Goal: Task Accomplishment & Management: Manage account settings

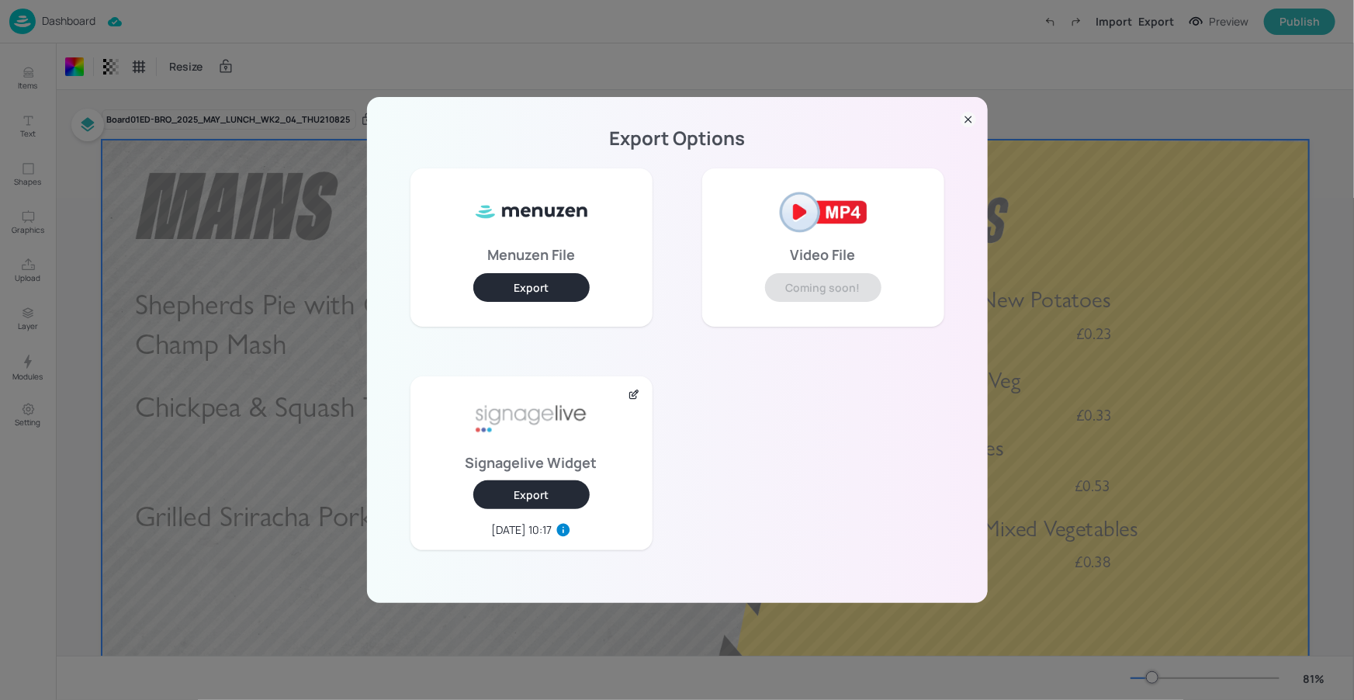
click at [977, 118] on div "Export Options Menuzen File Export Video File Coming soon! Signagelive Widget E…" at bounding box center [677, 350] width 621 height 506
drag, startPoint x: 964, startPoint y: 119, endPoint x: 532, endPoint y: 92, distance: 432.2
click at [964, 119] on icon at bounding box center [968, 120] width 16 height 16
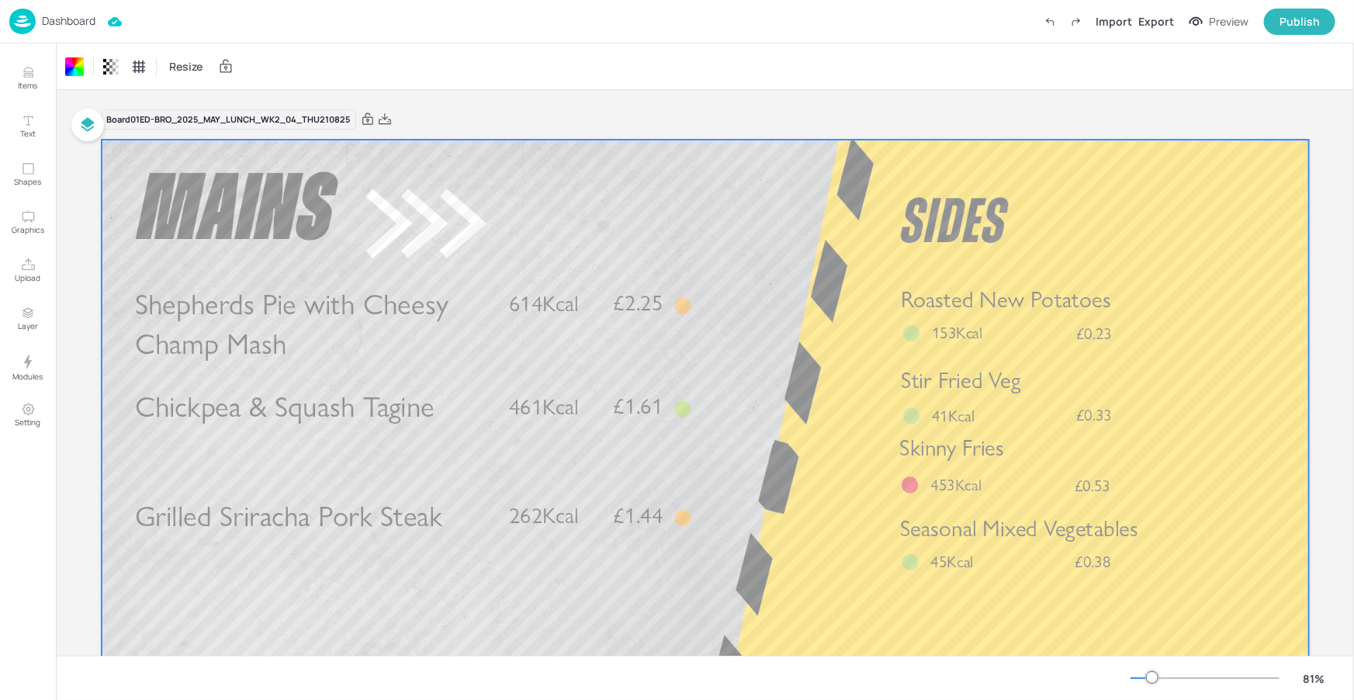
click at [73, 12] on div "Dashboard" at bounding box center [52, 22] width 86 height 26
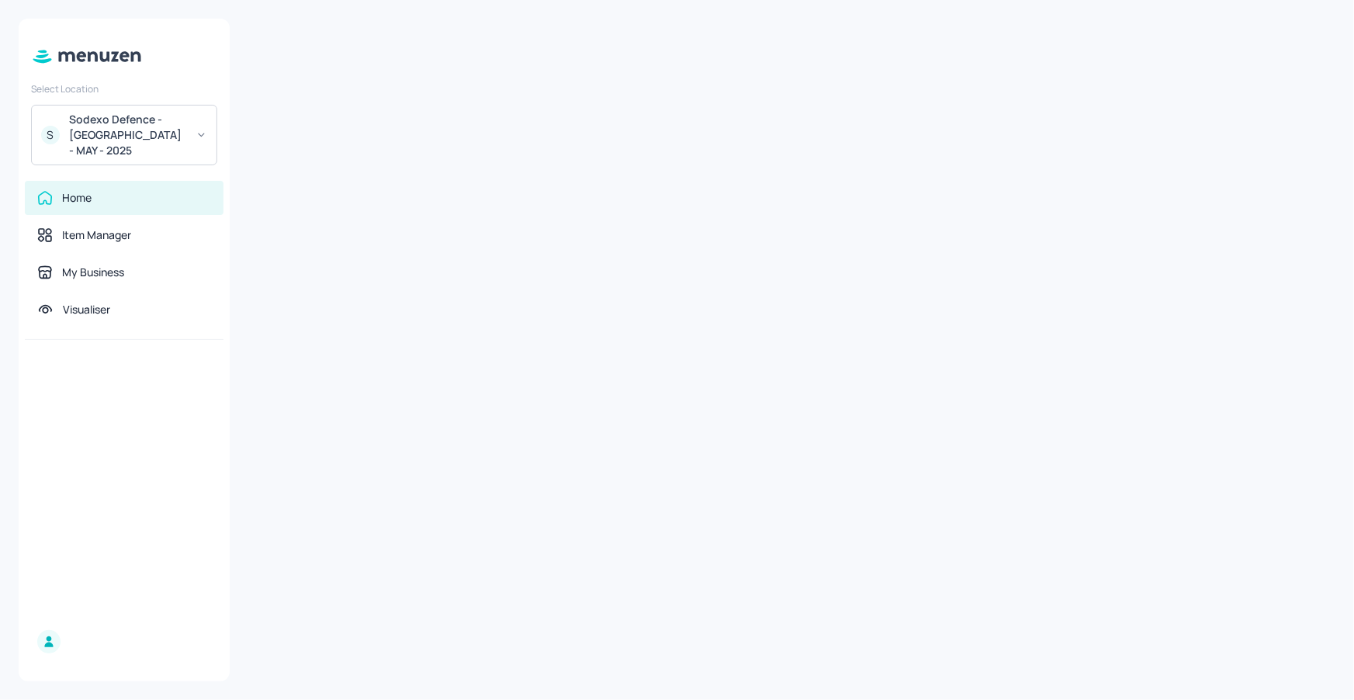
click at [137, 120] on div "Sodexo Defence - [GEOGRAPHIC_DATA] - MAY - 2025" at bounding box center [127, 135] width 117 height 47
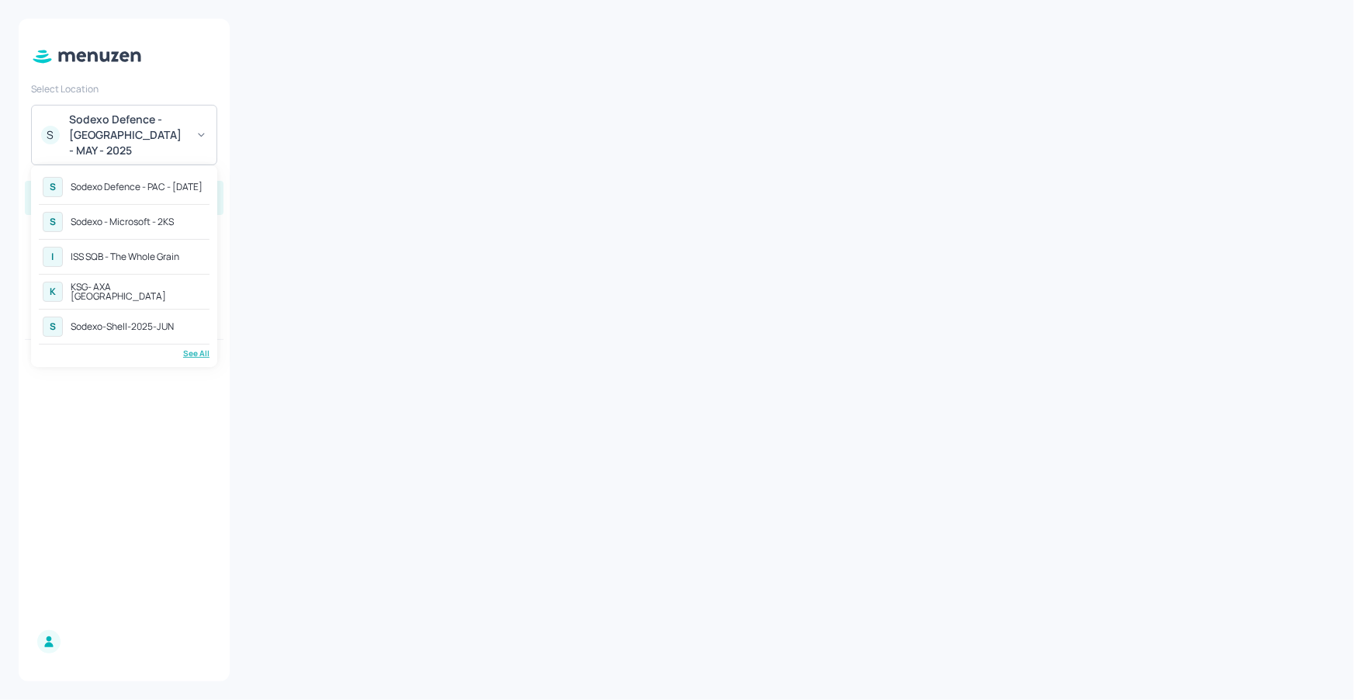
click at [190, 349] on div "See All" at bounding box center [124, 354] width 171 height 12
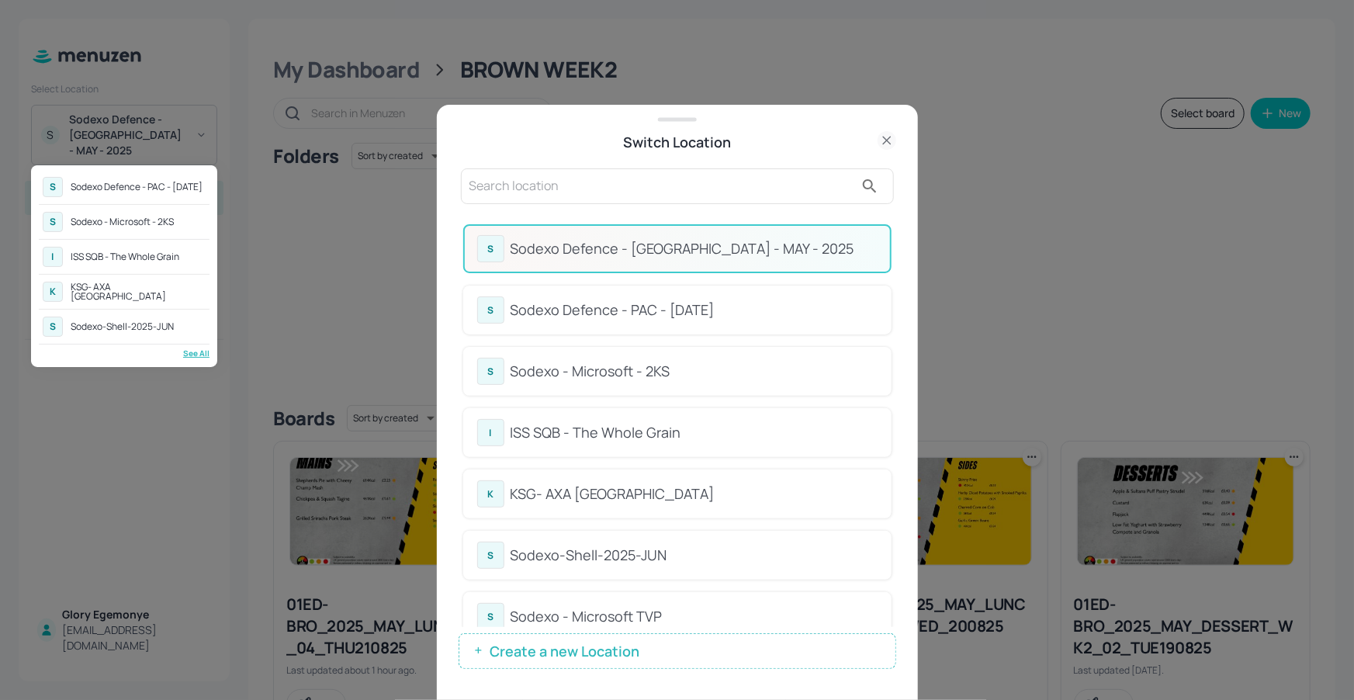
click at [887, 292] on div at bounding box center [677, 350] width 1354 height 700
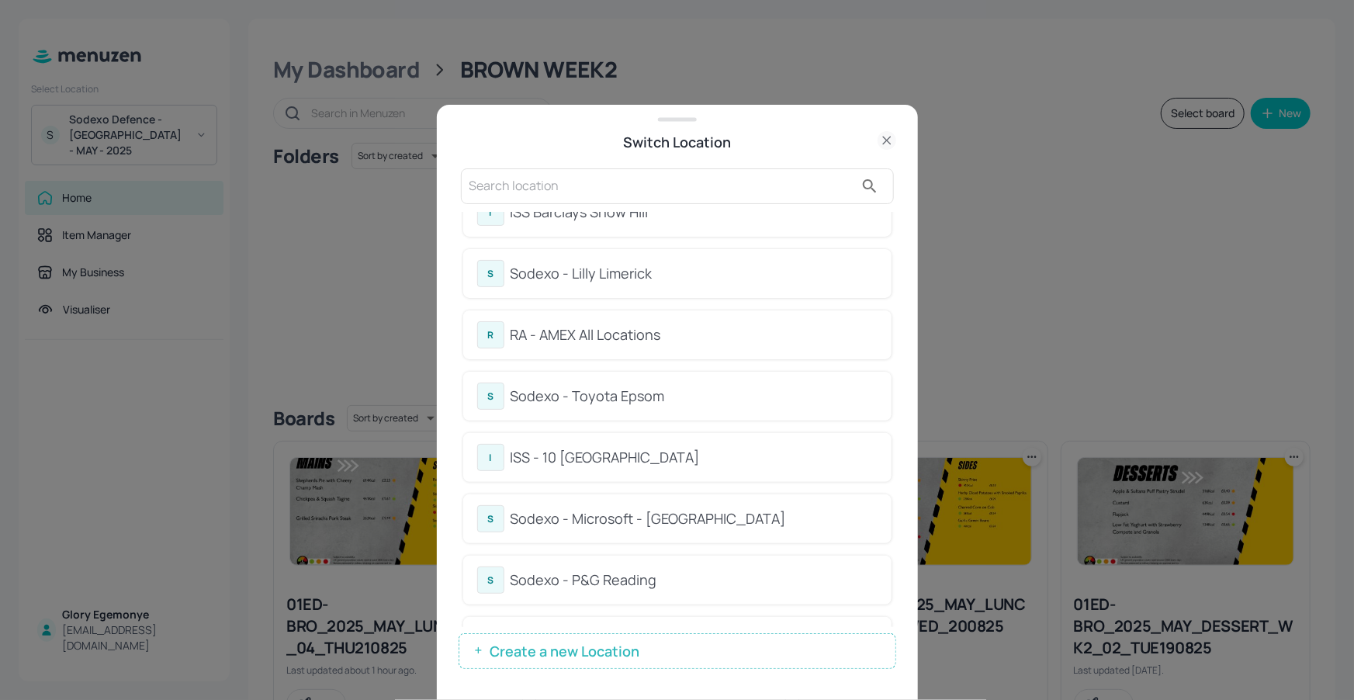
scroll to position [523, 0]
click at [633, 276] on div "Sodexo - Lilly Limerick" at bounding box center [693, 277] width 367 height 21
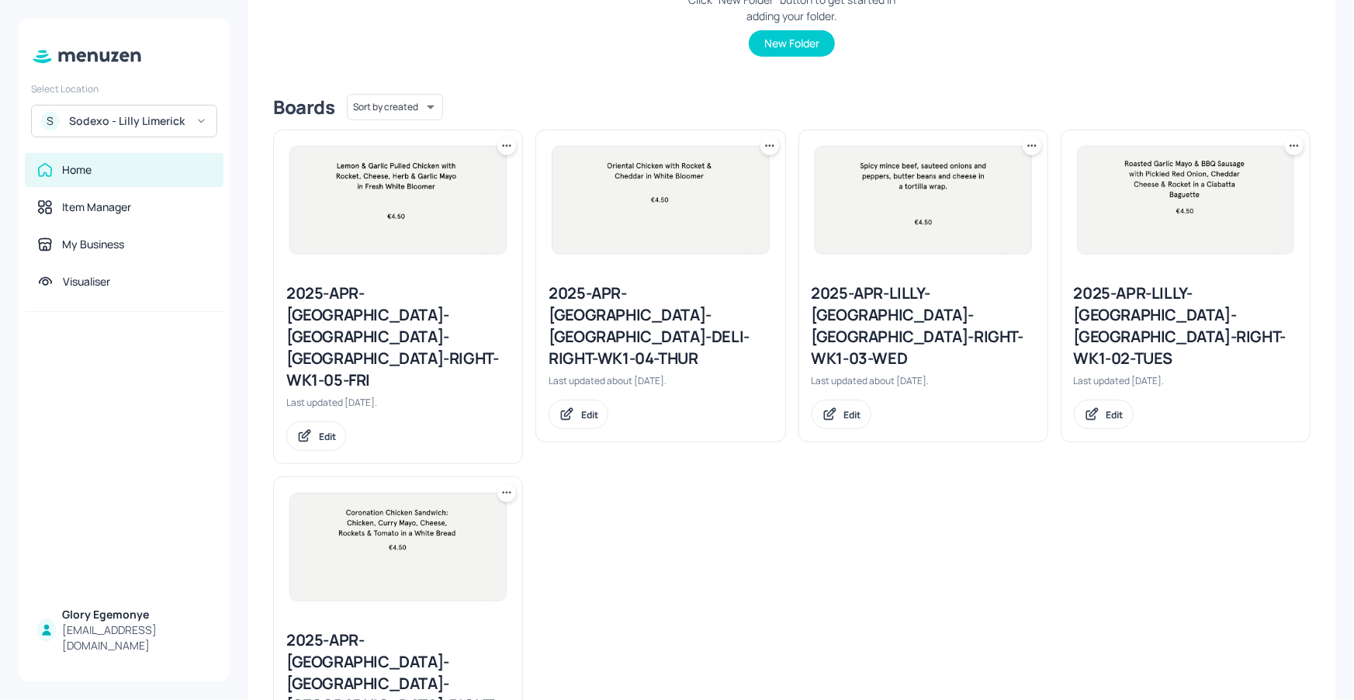
scroll to position [328, 0]
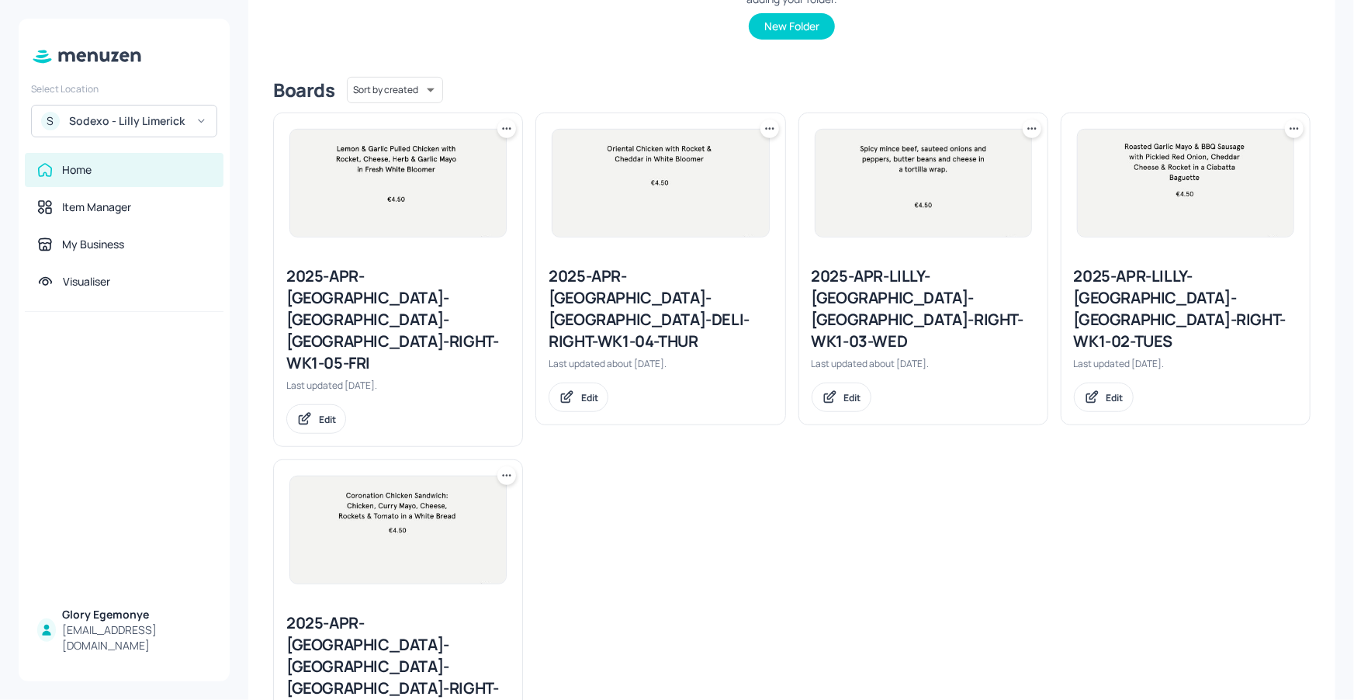
click at [699, 279] on div "2025-APR-[GEOGRAPHIC_DATA]-[GEOGRAPHIC_DATA]-DELI-RIGHT-WK1-04-THUR" at bounding box center [659, 308] width 223 height 87
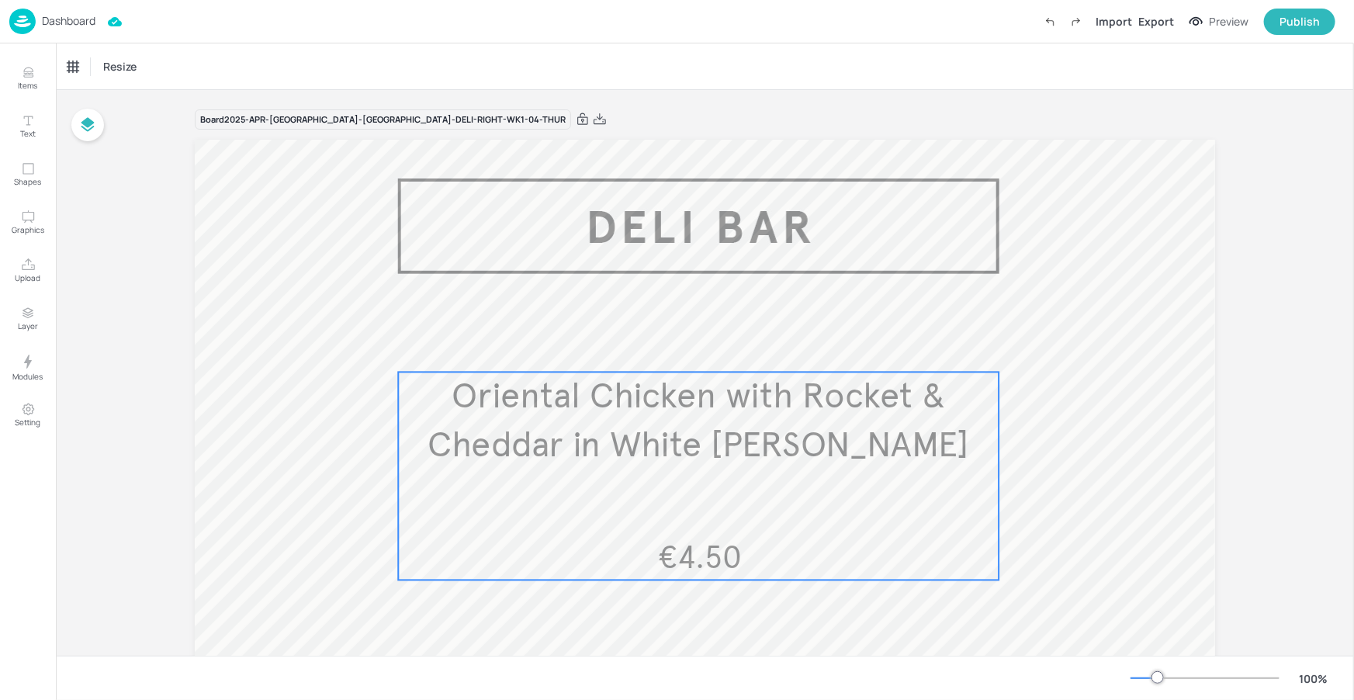
click at [756, 413] on span "Oriental Chicken with Rocket & Cheddar in White Bloomer" at bounding box center [698, 421] width 542 height 92
click at [678, 344] on div "Edit Item" at bounding box center [688, 346] width 20 height 20
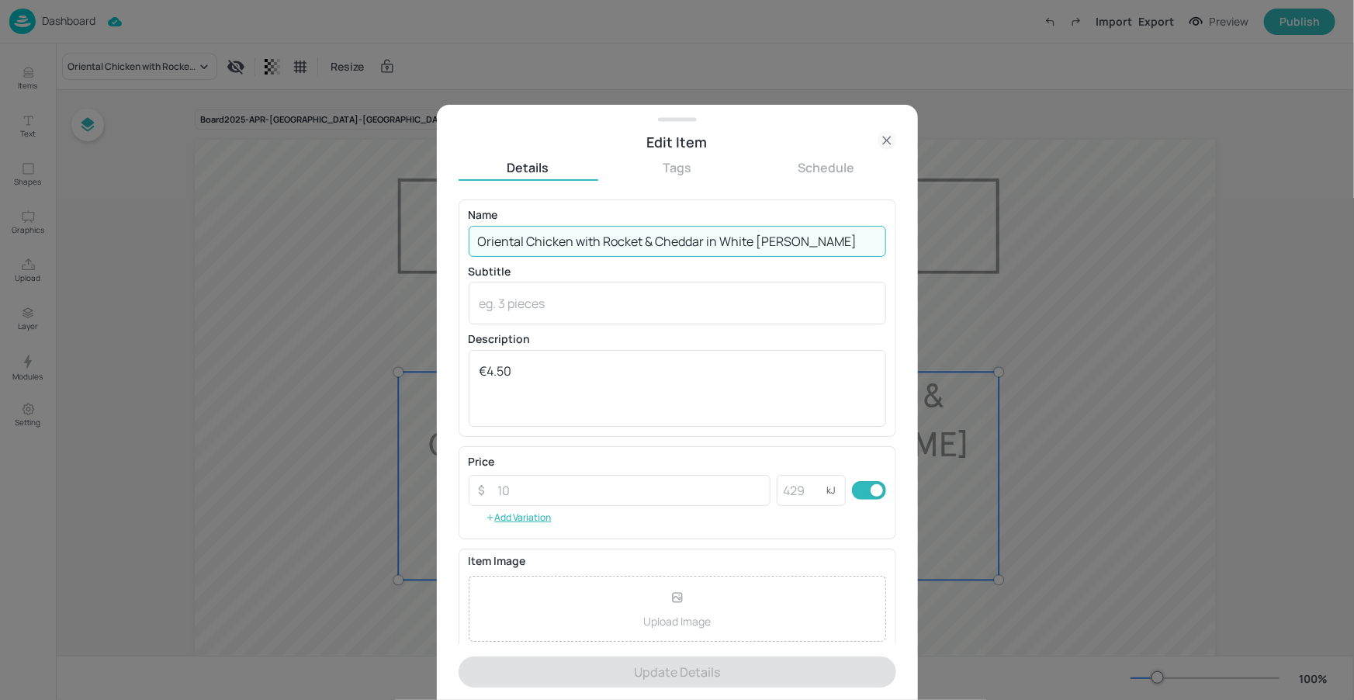
drag, startPoint x: 809, startPoint y: 236, endPoint x: 420, endPoint y: 242, distance: 389.5
click at [419, 242] on div "Edit Item Details Tags Schedule Name Oriental Chicken with Rocket & Cheddar in …" at bounding box center [677, 350] width 1354 height 700
paste input "Chicken Caesar Panini. Chicken, Parmesan cheese, Lettuce and Caesar dressing"
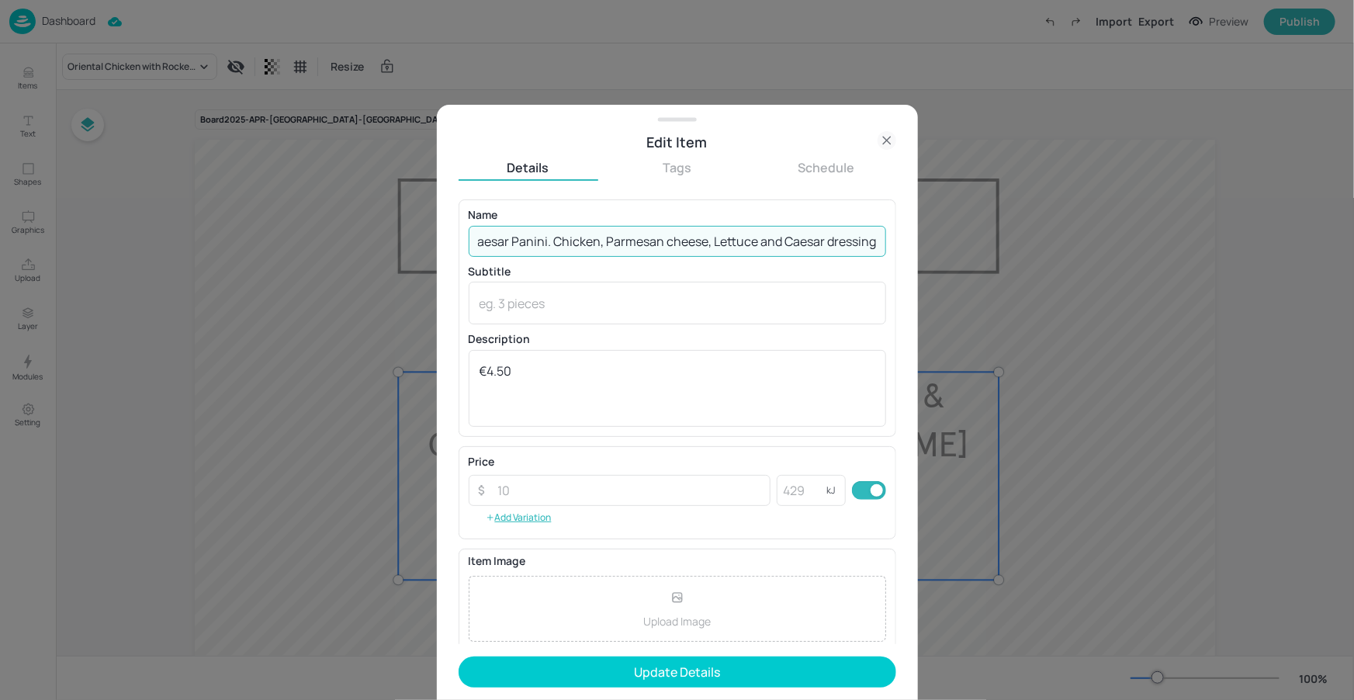
click at [665, 240] on input "Chicken Caesar Panini. Chicken, Parmesan cheese, Lettuce and Caesar dressing" at bounding box center [677, 241] width 417 height 31
click at [788, 244] on input "Chicken Caesar Panini. Chicken, Parmesan Cheese, Lettuce and Caesar dressing" at bounding box center [677, 241] width 417 height 31
drag, startPoint x: 819, startPoint y: 241, endPoint x: 858, endPoint y: 247, distance: 39.3
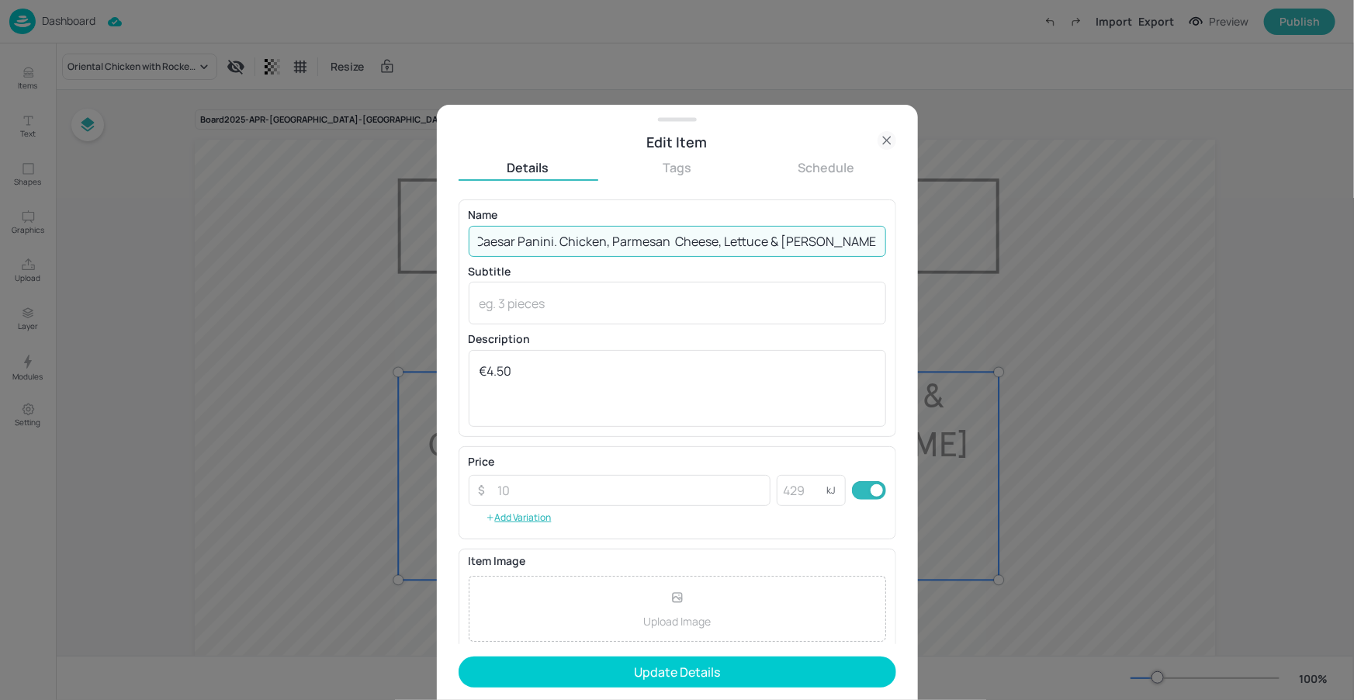
click at [876, 242] on input "Chicken Caesar Panini. Chicken, Parmesan Cheese, Lettuce & Caesar dressing" at bounding box center [677, 241] width 417 height 31
click at [831, 243] on input "Chicken Caesar Panini. Chicken, Parmesan Cheese, Lettuce & Caesar dressing" at bounding box center [677, 241] width 417 height 31
type input "Chicken Caesar Panini. Chicken, Parmesan Cheese, Lettuce & Caesar Dressing"
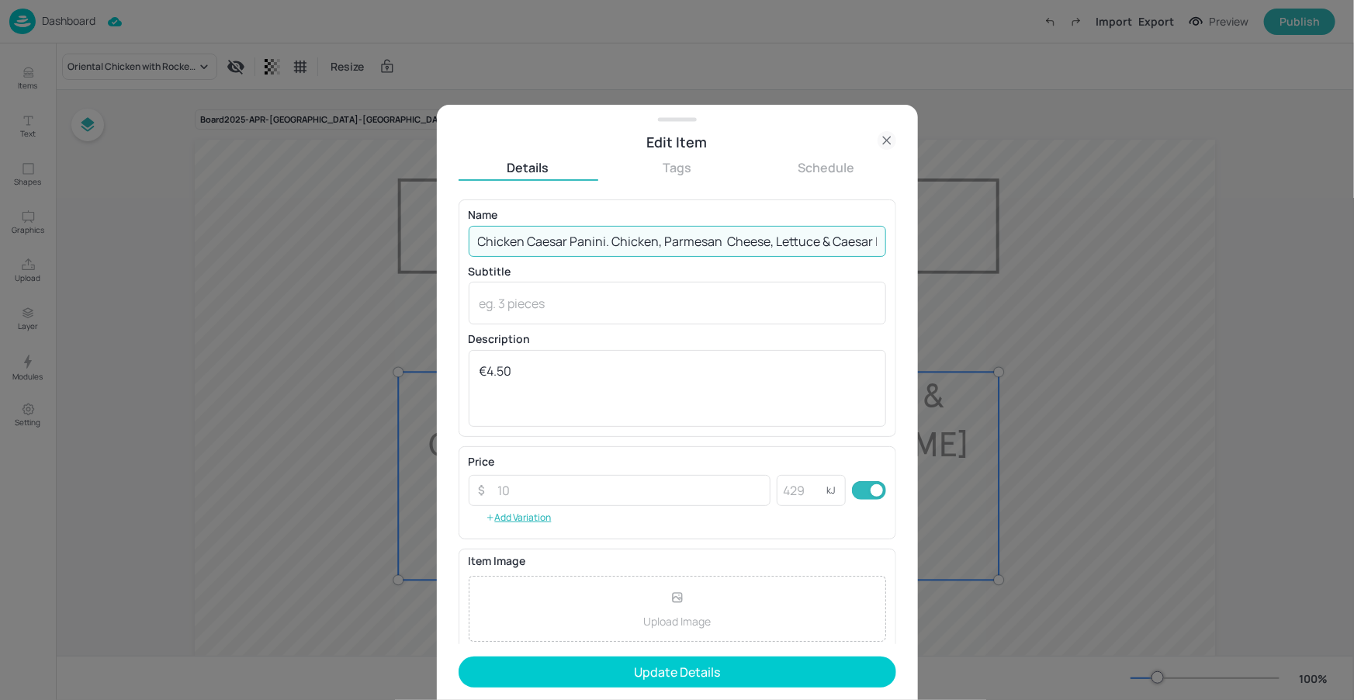
click at [852, 210] on p "Name" at bounding box center [677, 214] width 417 height 11
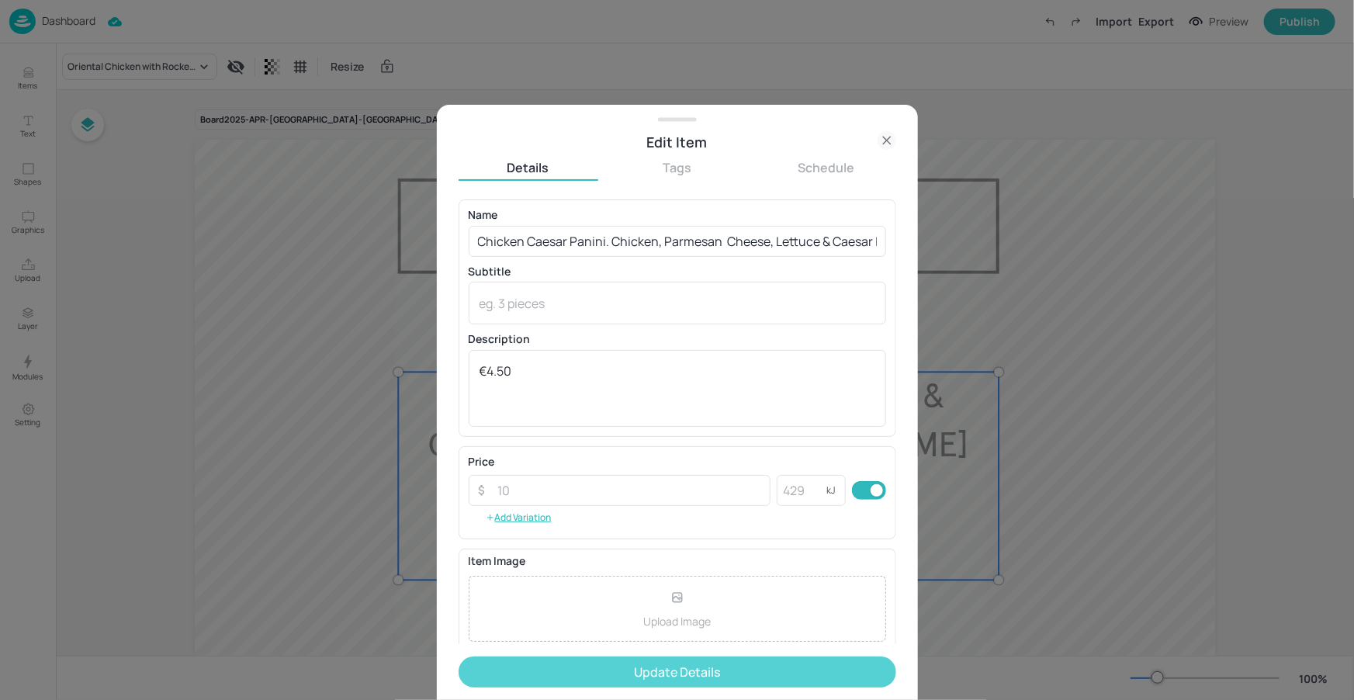
click at [676, 669] on button "Update Details" at bounding box center [677, 671] width 438 height 31
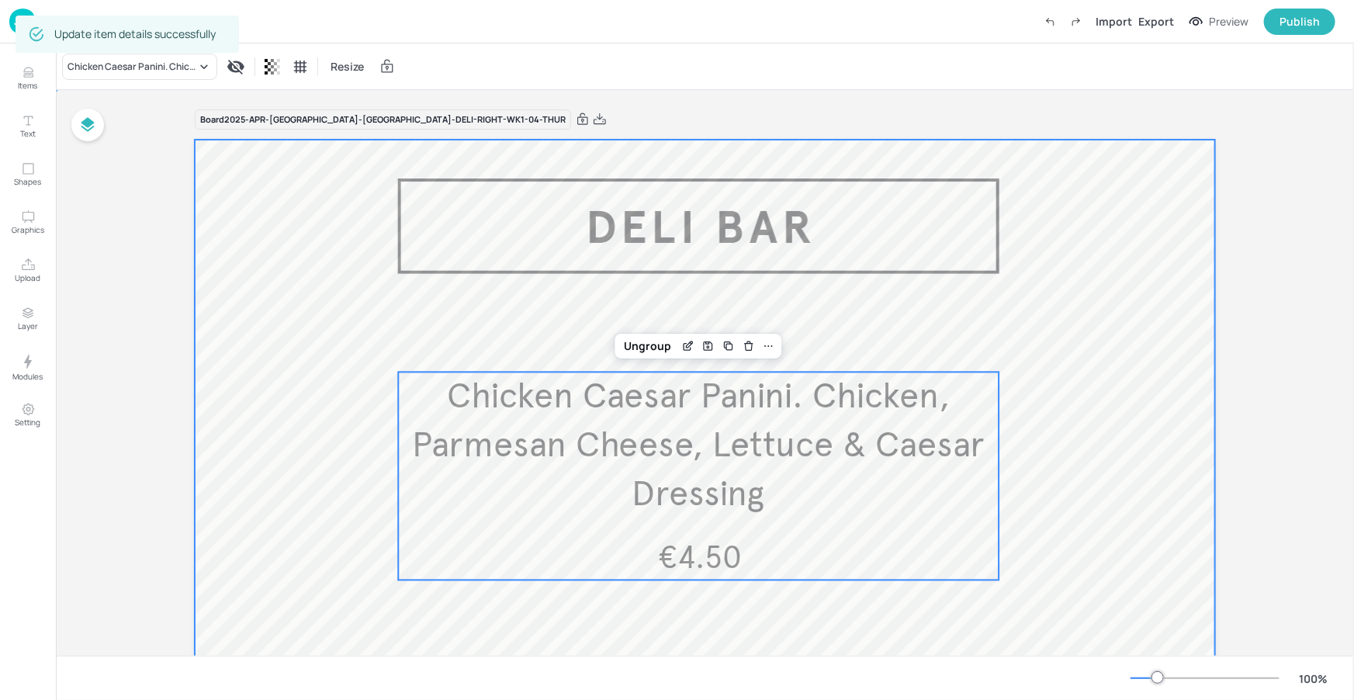
click at [926, 640] on div at bounding box center [705, 559] width 1020 height 838
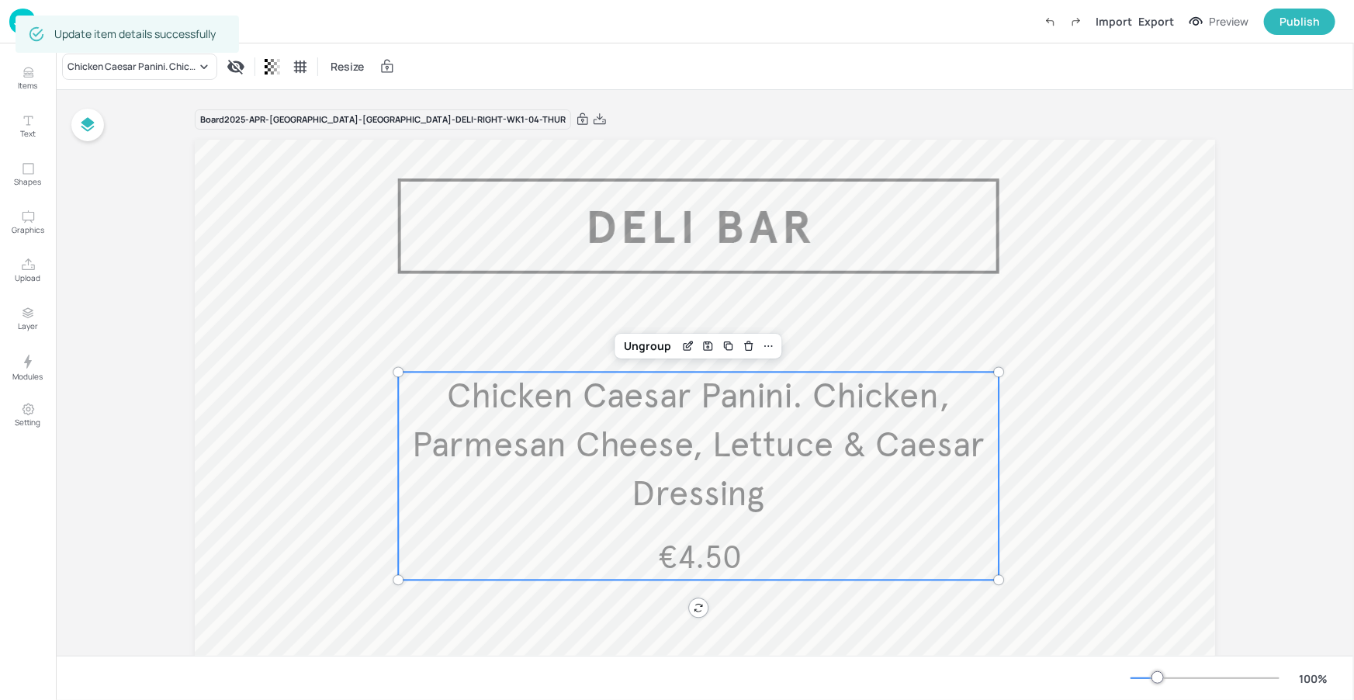
click at [892, 451] on span "Chicken Caesar Panini. Chicken, Parmesan Cheese, Lettuce & Caesar Dressing" at bounding box center [698, 445] width 573 height 141
click at [678, 341] on div "Edit Item" at bounding box center [688, 346] width 20 height 20
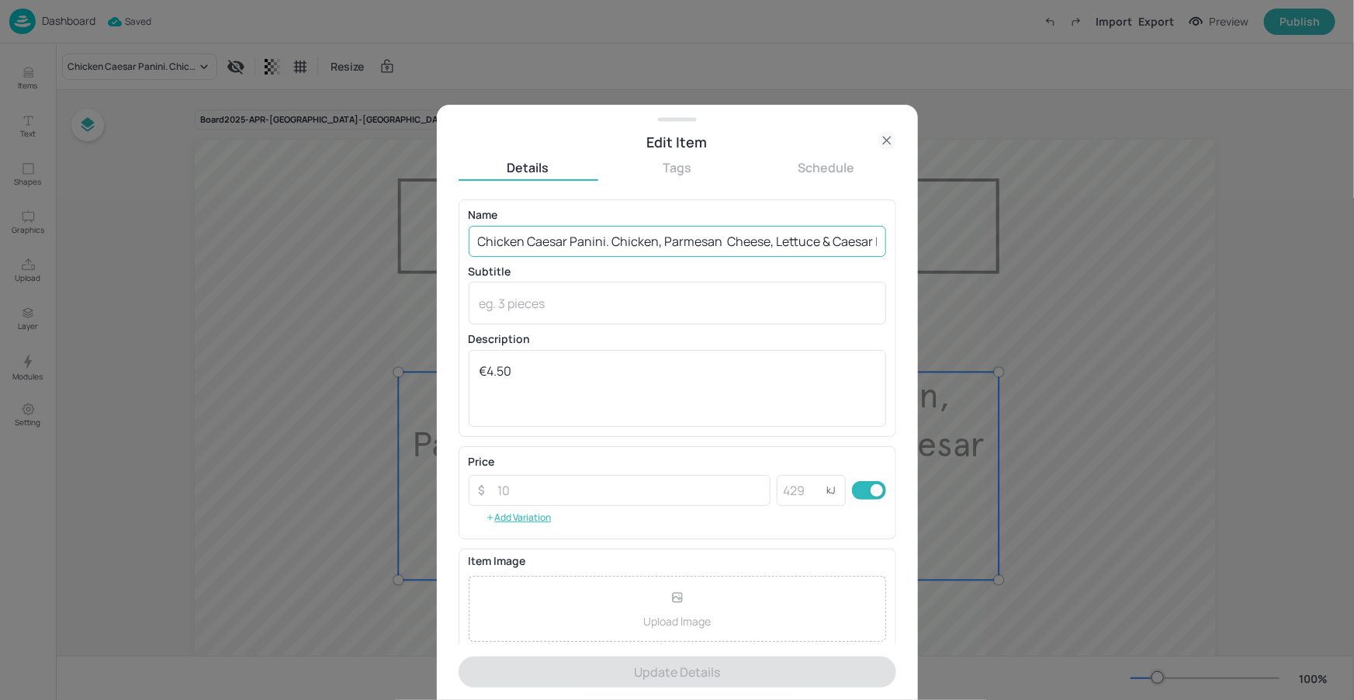
click at [607, 240] on input "Chicken Caesar Panini. Chicken, Parmesan Cheese, Lettuce & Caesar Dressing" at bounding box center [677, 241] width 417 height 31
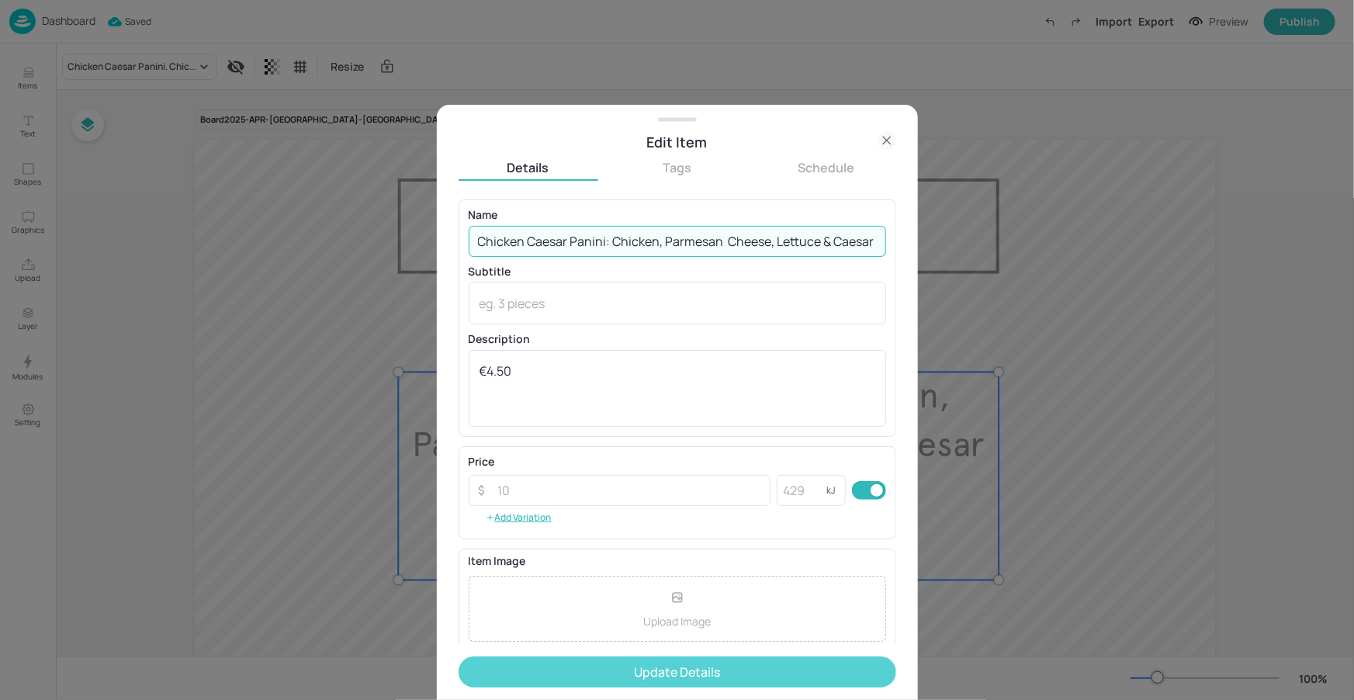
type input "Chicken Caesar Panini: Chicken, Parmesan Cheese, Lettuce & Caesar Dressing"
click at [633, 669] on button "Update Details" at bounding box center [677, 671] width 438 height 31
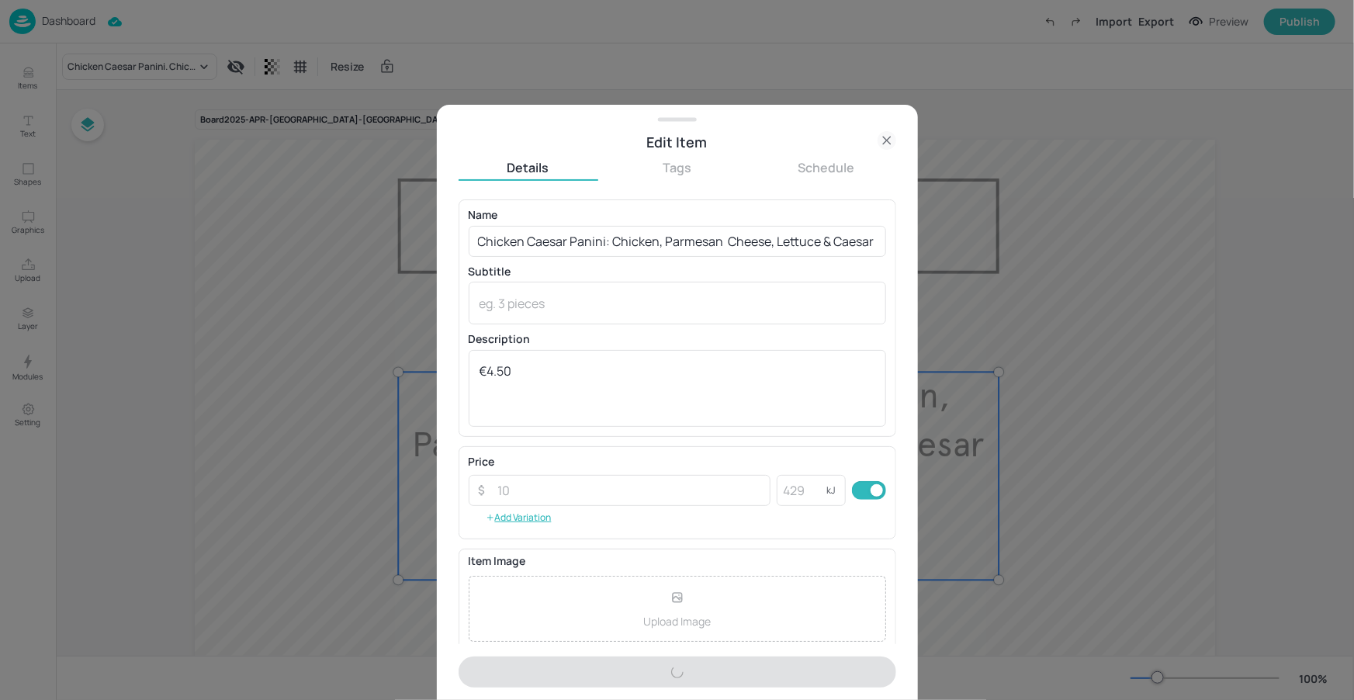
click at [1069, 415] on div at bounding box center [677, 350] width 1354 height 700
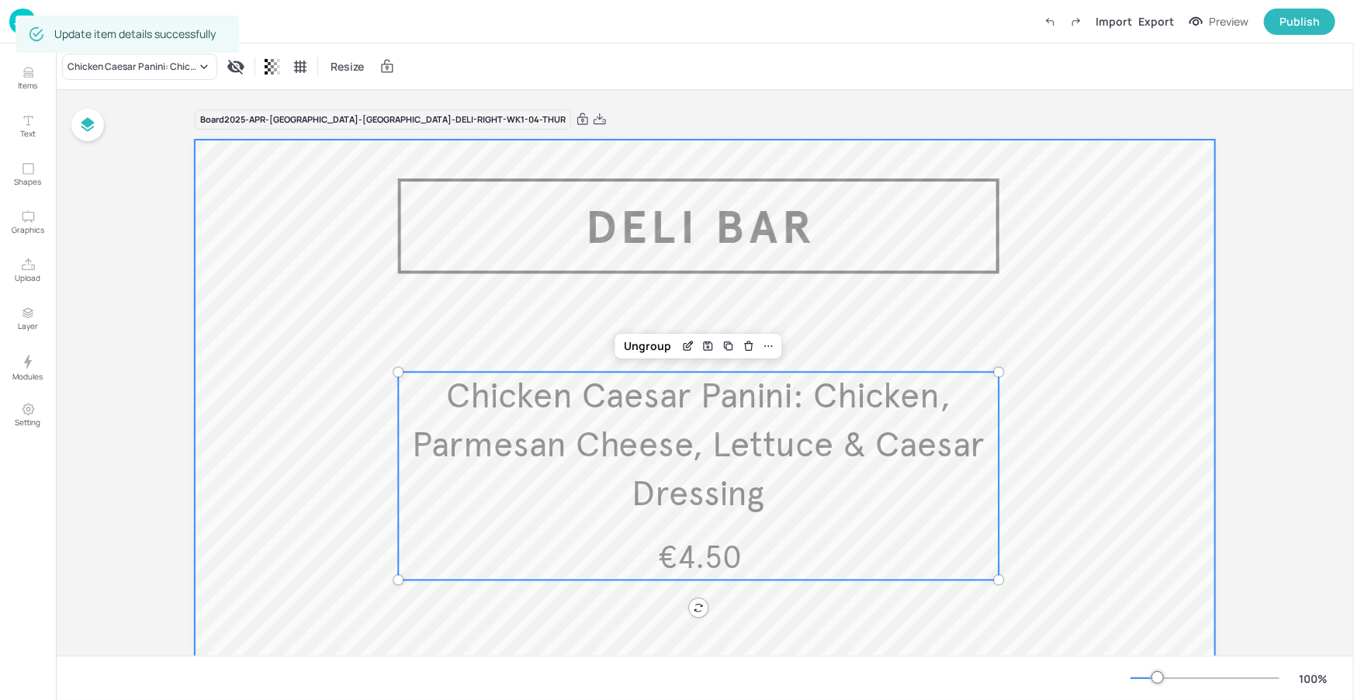
click at [1035, 431] on div at bounding box center [705, 559] width 1020 height 838
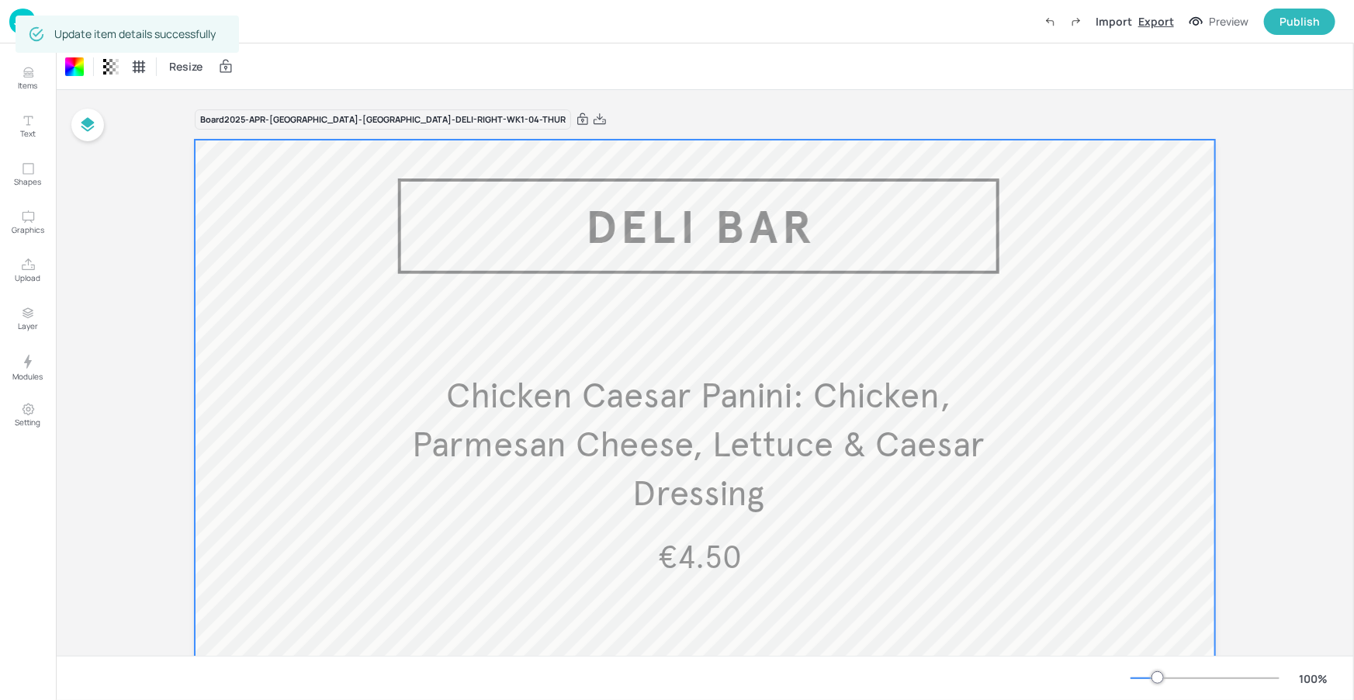
click at [1171, 20] on div "Export" at bounding box center [1156, 21] width 36 height 16
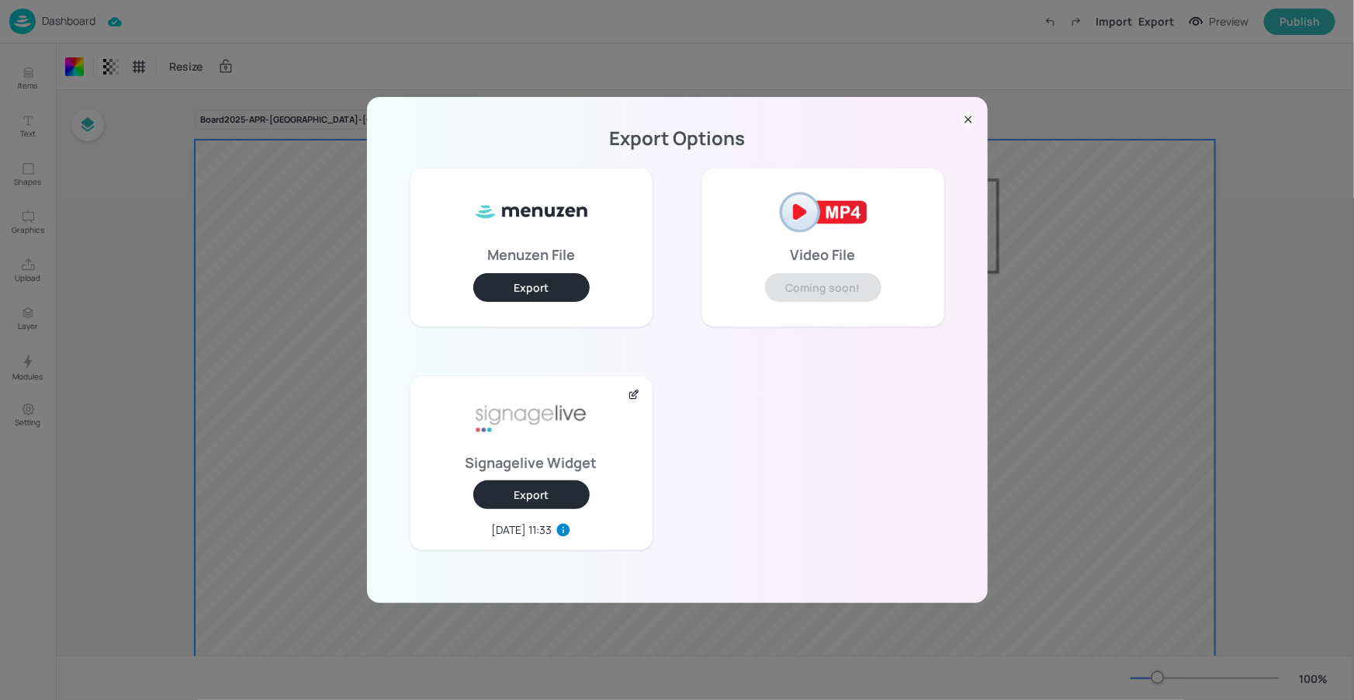
click at [551, 493] on button "Export" at bounding box center [531, 494] width 116 height 29
click at [965, 121] on icon at bounding box center [968, 120] width 6 height 6
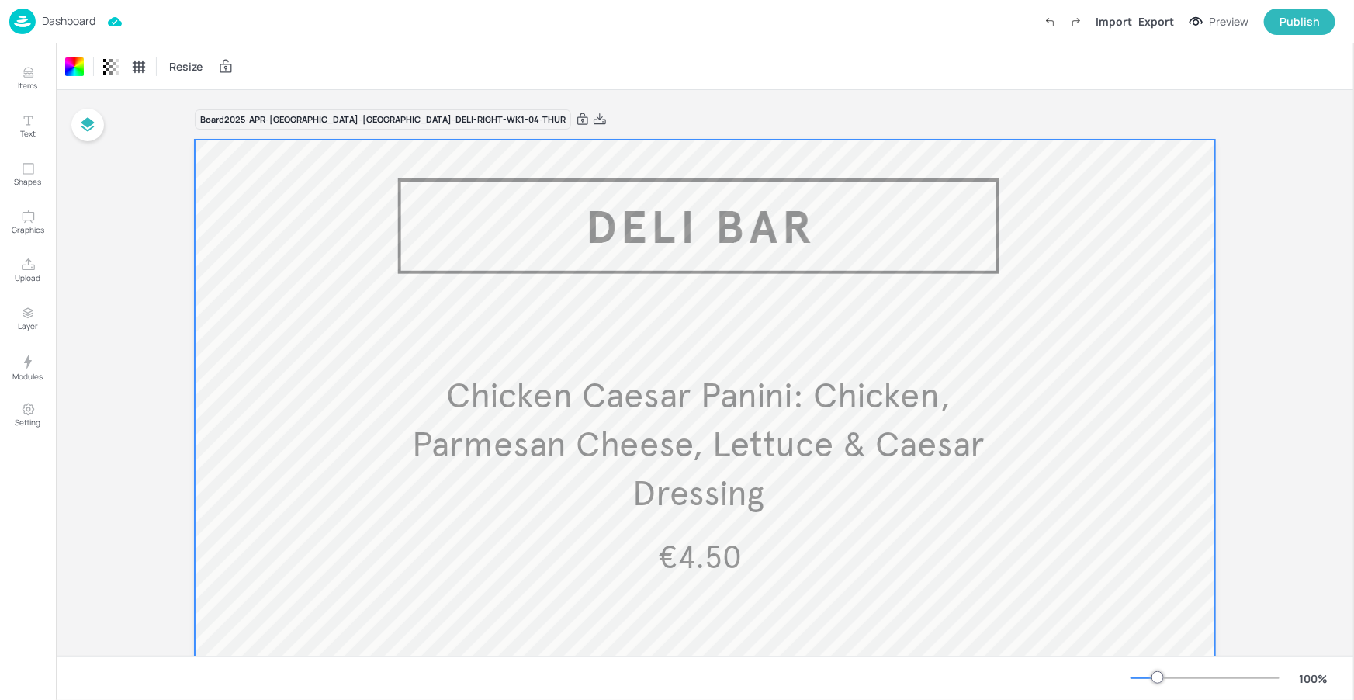
click at [85, 21] on p "Dashboard" at bounding box center [69, 21] width 54 height 11
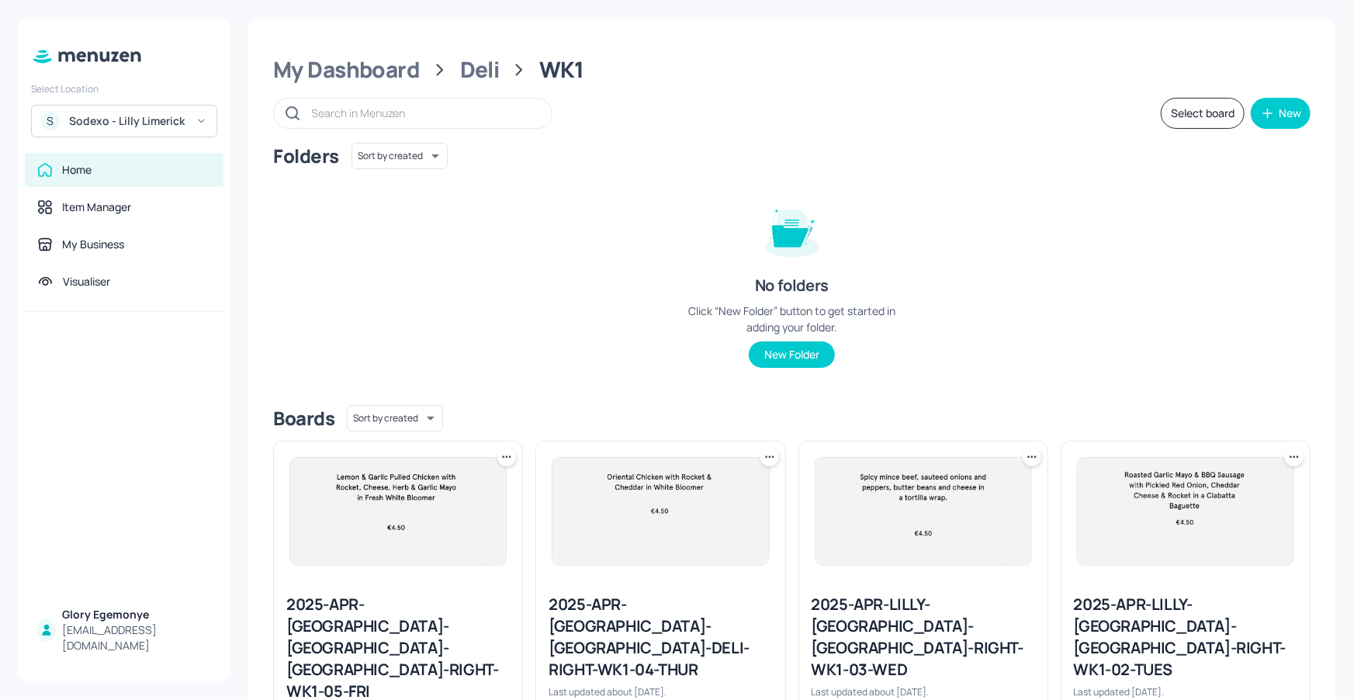
click at [157, 113] on div "Sodexo - Lilly Limerick" at bounding box center [127, 121] width 117 height 16
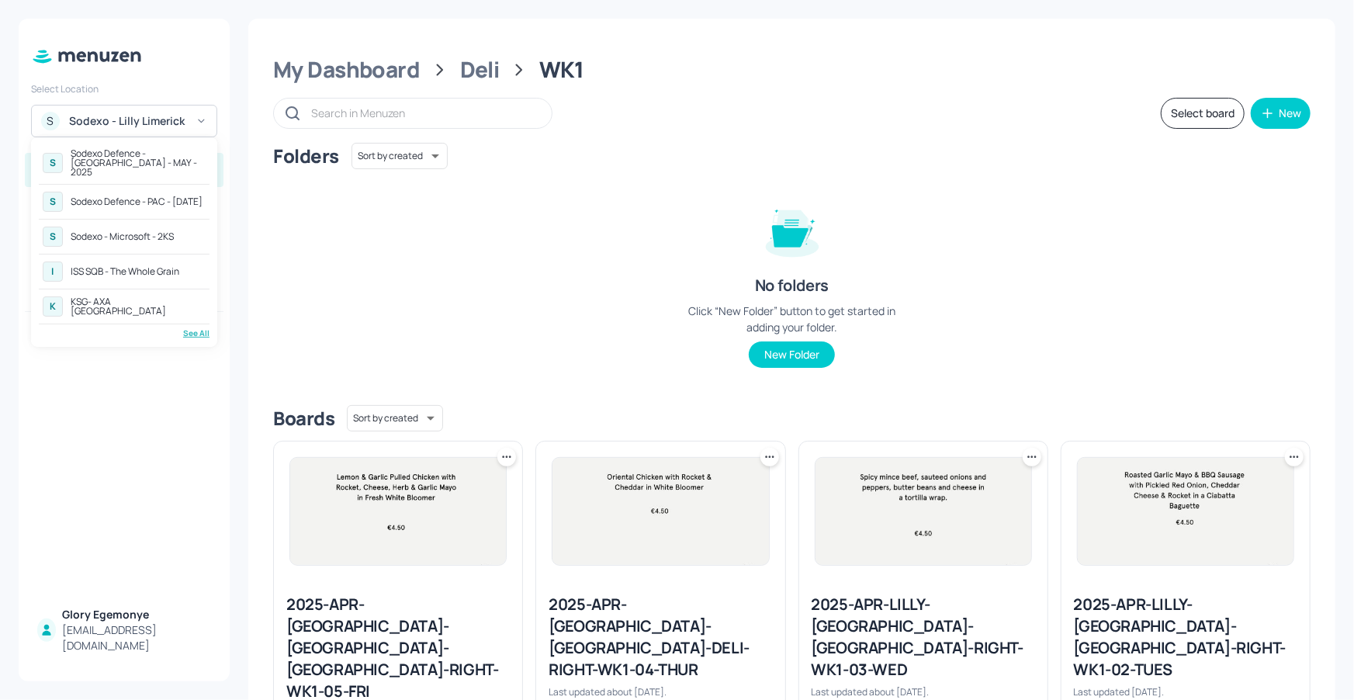
click at [195, 330] on div "See All" at bounding box center [124, 333] width 171 height 12
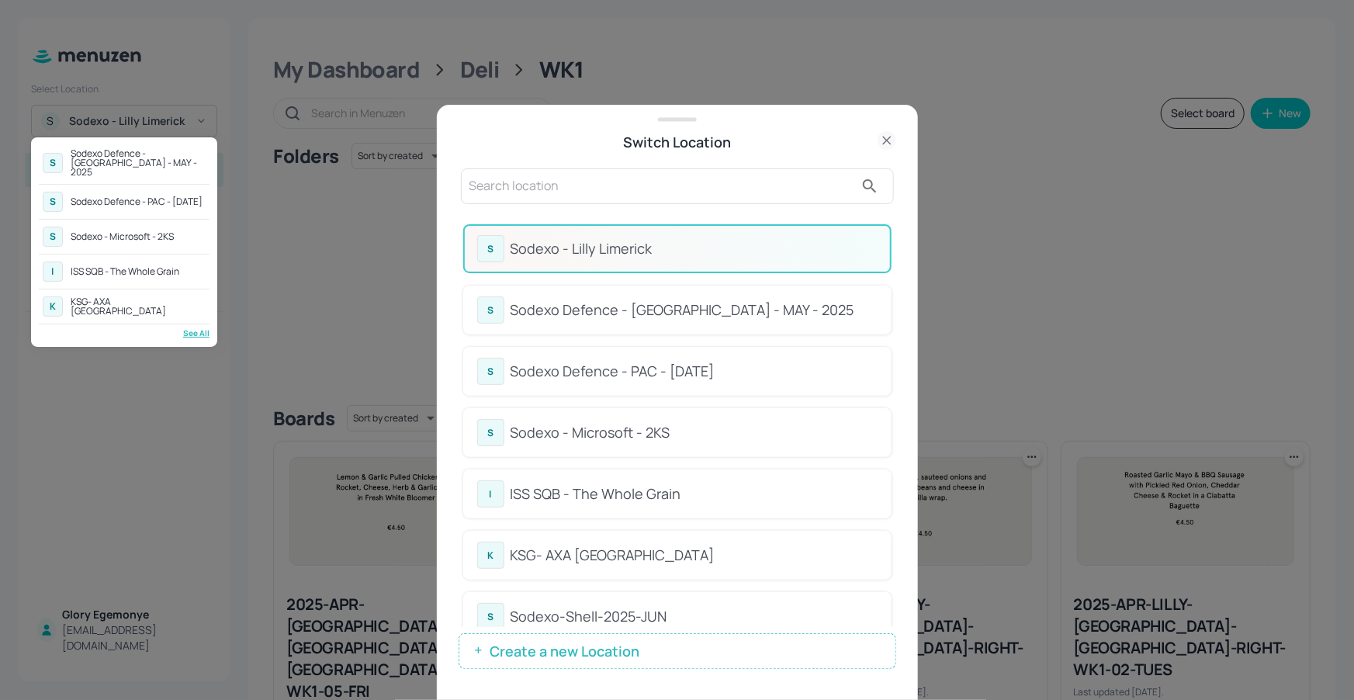
click at [896, 317] on div at bounding box center [677, 350] width 1354 height 700
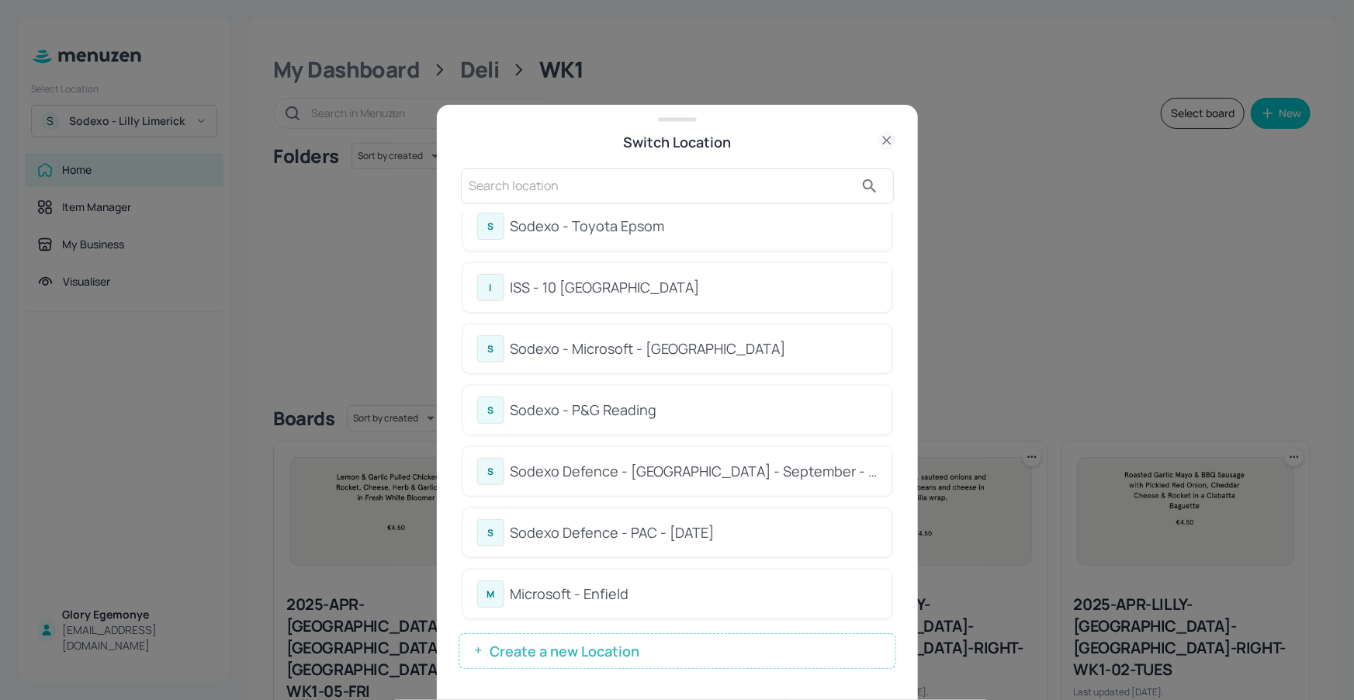
scroll to position [706, 0]
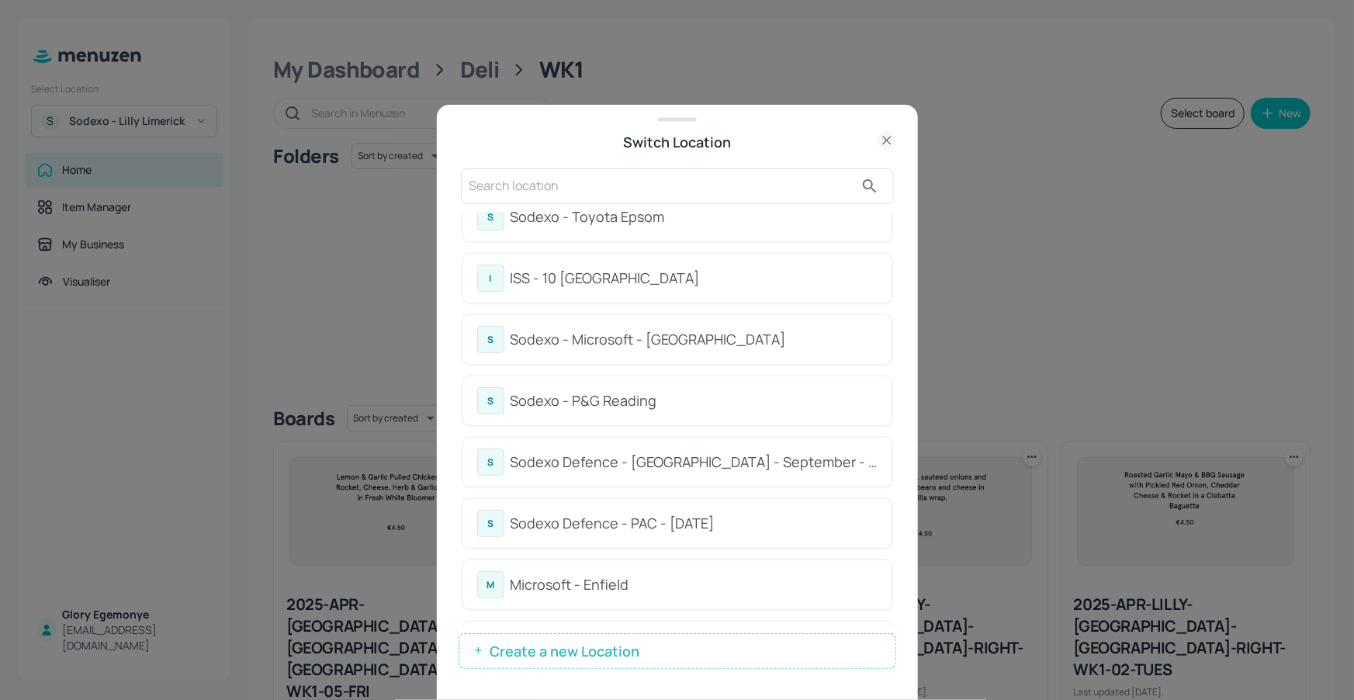
click at [568, 285] on div "I ISS - 10 South Collonade" at bounding box center [677, 278] width 400 height 27
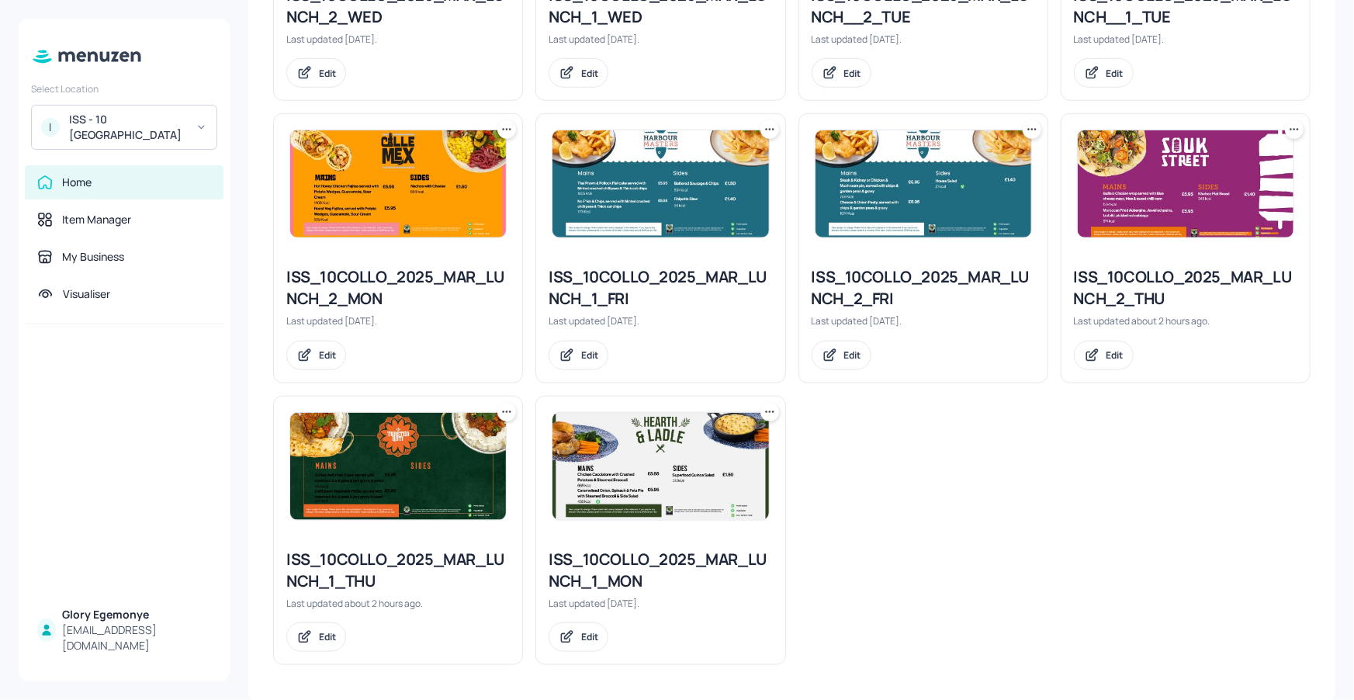
scroll to position [611, 0]
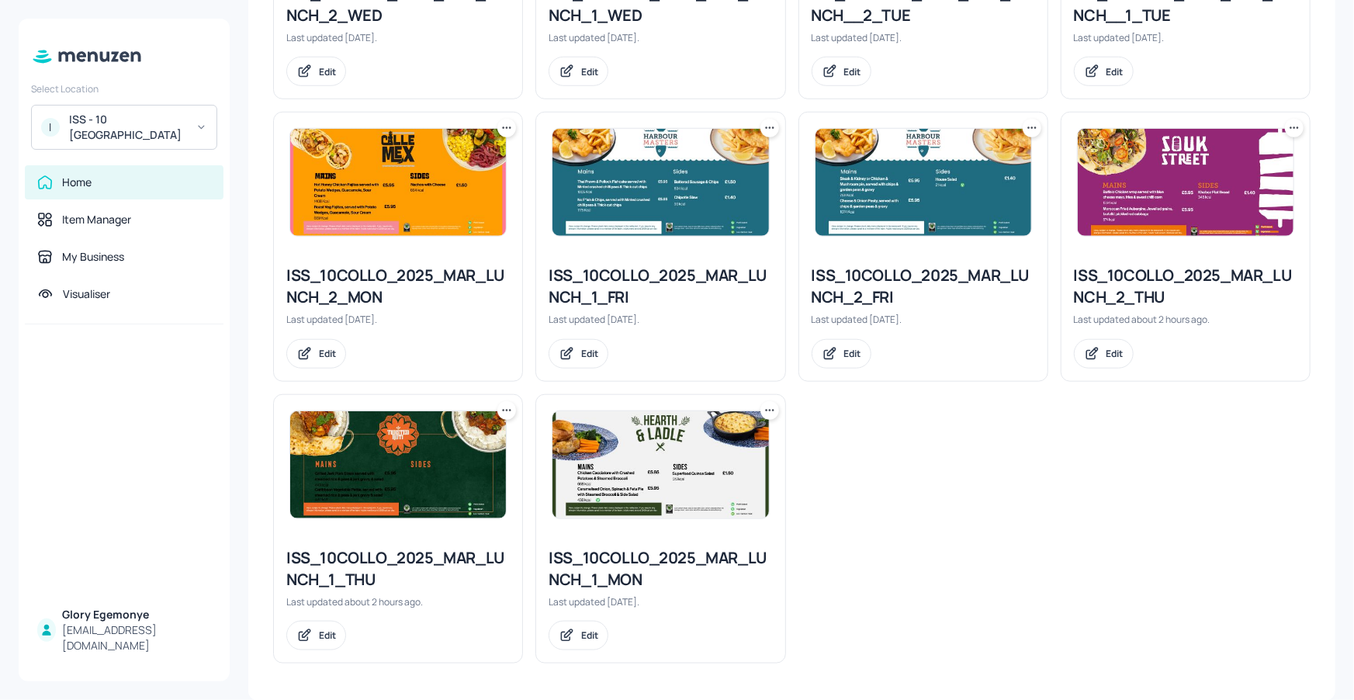
click at [424, 547] on div "ISS_10COLLO_2025_MAR_LUNCH_1_THU" at bounding box center [397, 568] width 223 height 43
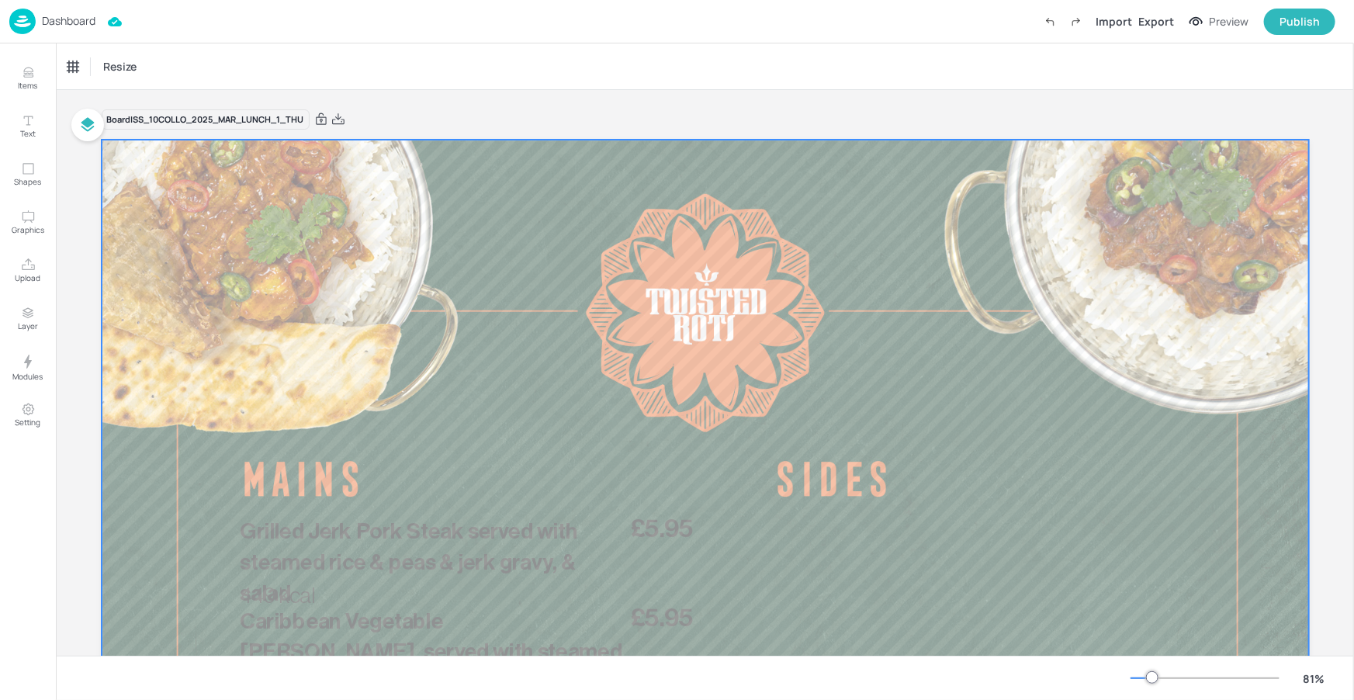
scroll to position [202, 0]
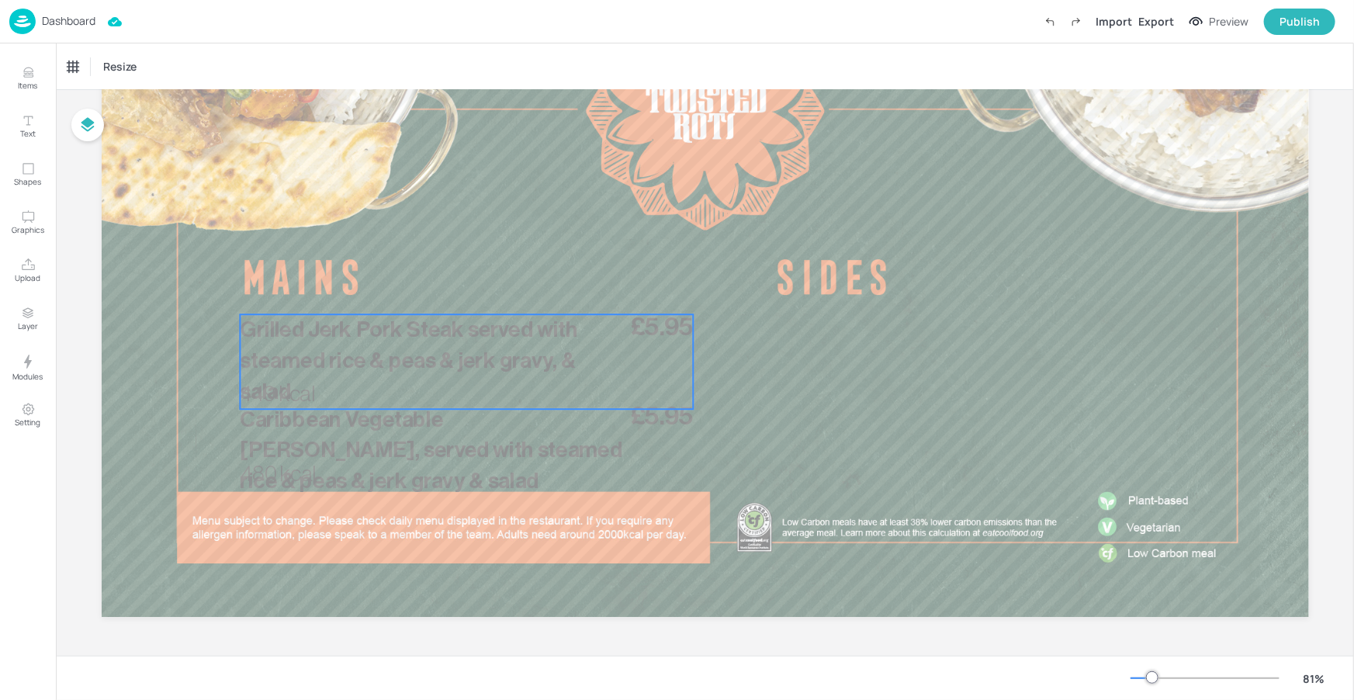
click at [516, 368] on span "Grilled Jerk Pork Steak served with steamed rice & peas & jerk gravy, & salad" at bounding box center [408, 361] width 337 height 84
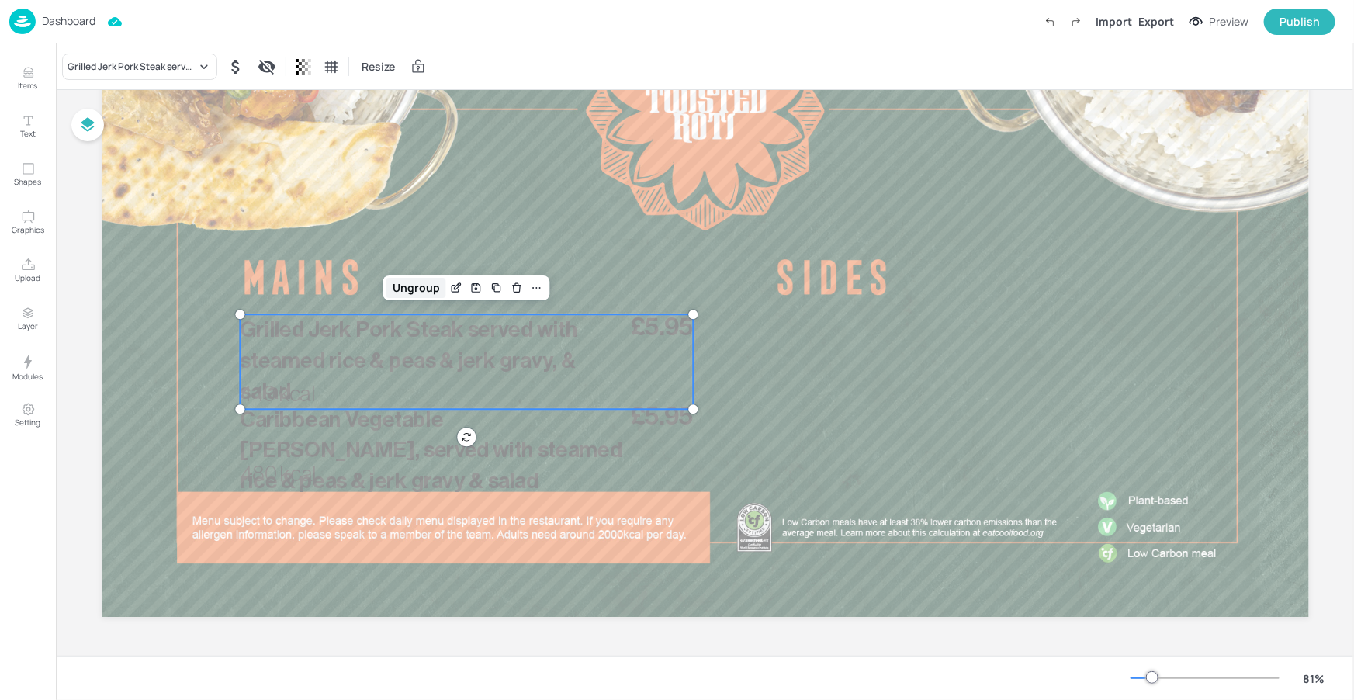
click at [422, 283] on div "Ungroup" at bounding box center [416, 288] width 60 height 20
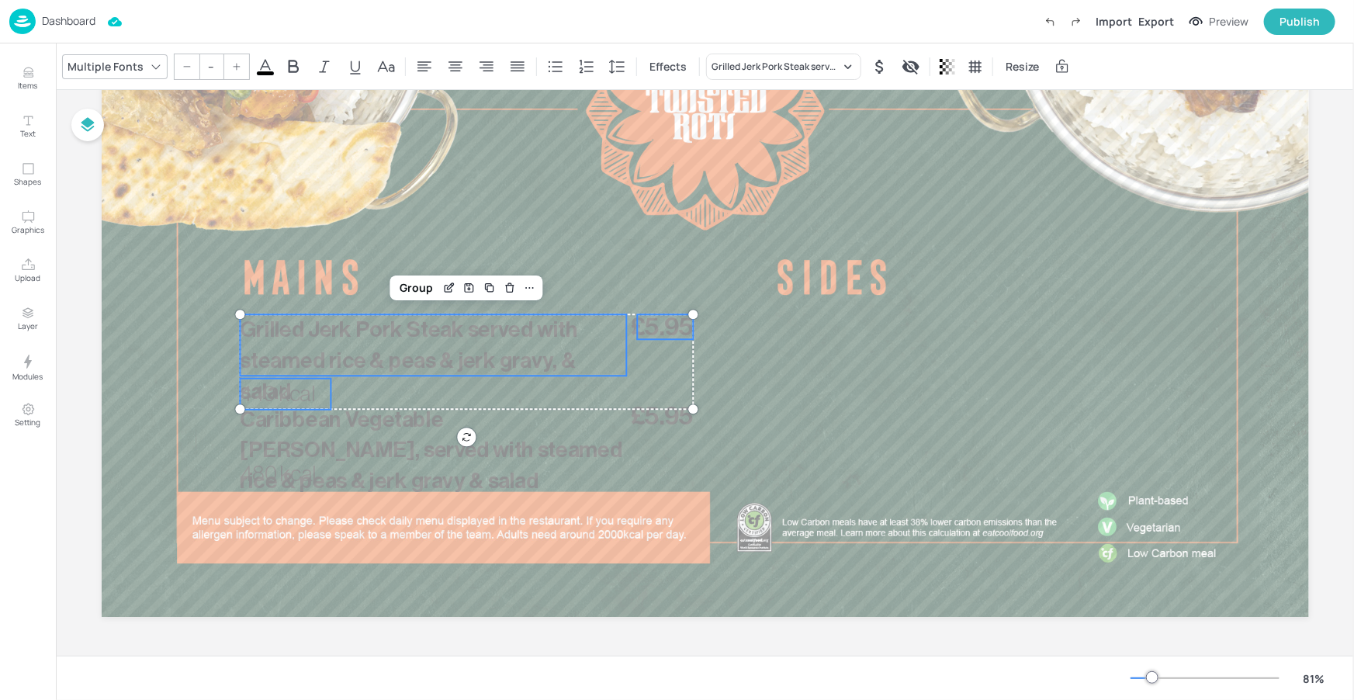
click at [423, 334] on span "Grilled Jerk Pork Steak served with steamed rice & peas & jerk gravy, & salad" at bounding box center [408, 361] width 337 height 84
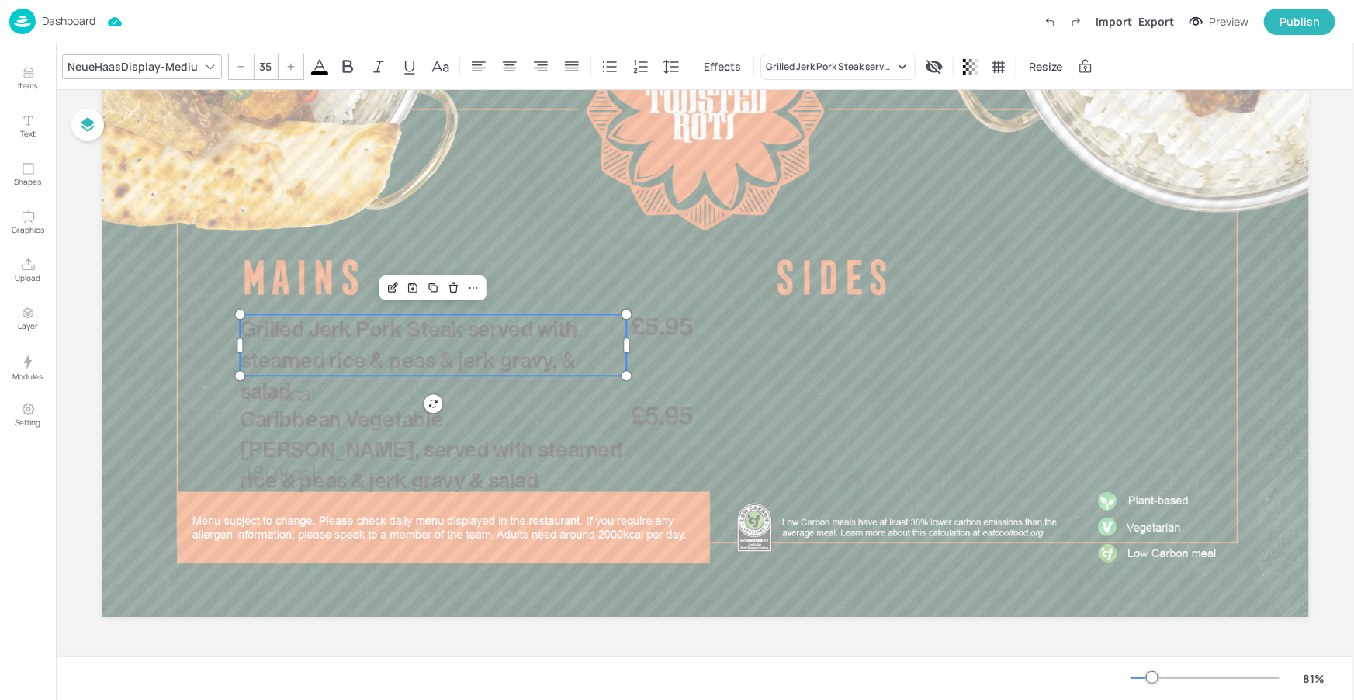
click at [325, 71] on div "NeueHaasDisplay-Mediu 35 Effects Grilled Jerk Pork Steak served with steamed ri…" at bounding box center [587, 67] width 1050 height 26
click at [311, 72] on span at bounding box center [319, 73] width 17 height 4
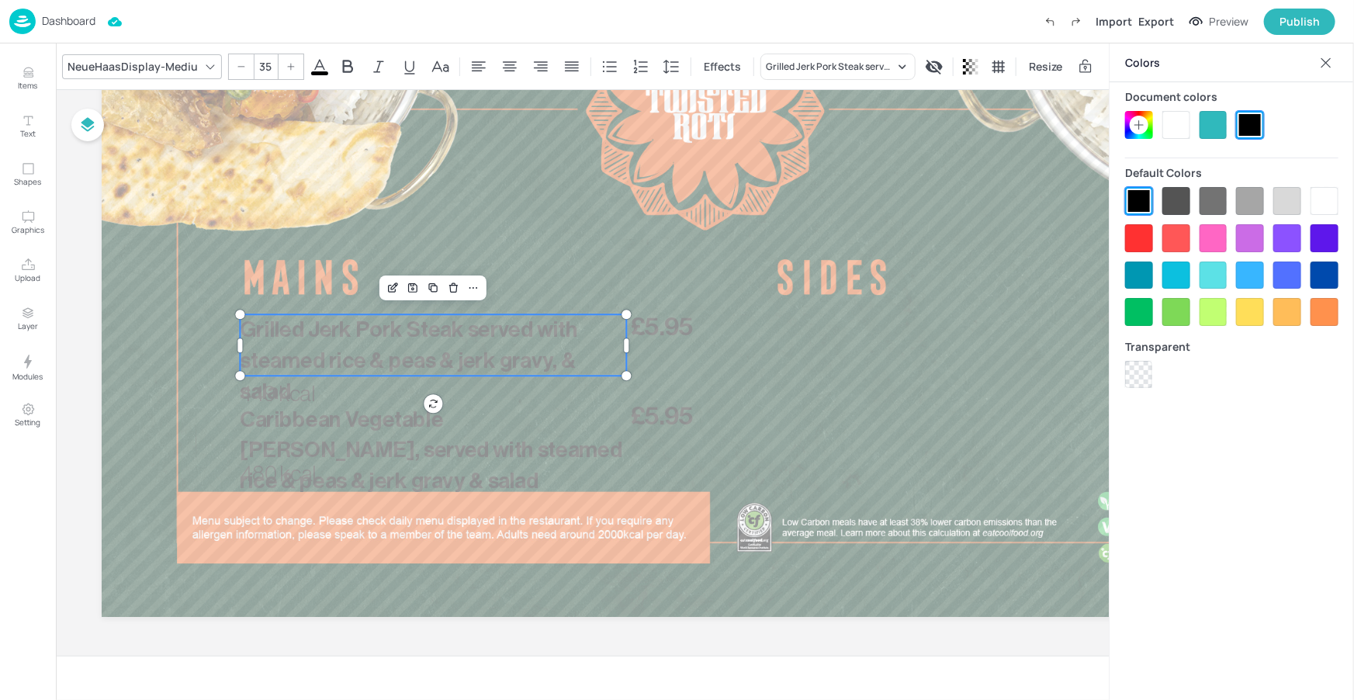
click at [1177, 127] on div at bounding box center [1176, 125] width 28 height 28
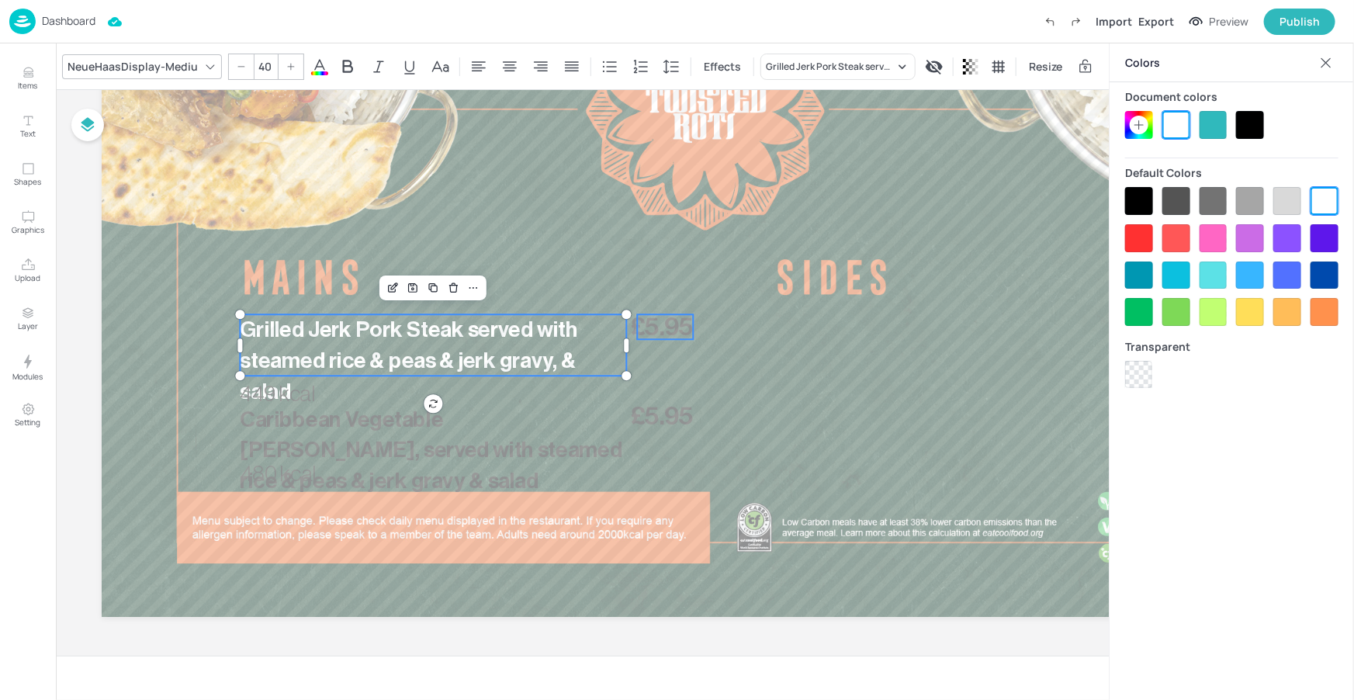
click at [669, 318] on span "£5.95" at bounding box center [661, 326] width 63 height 25
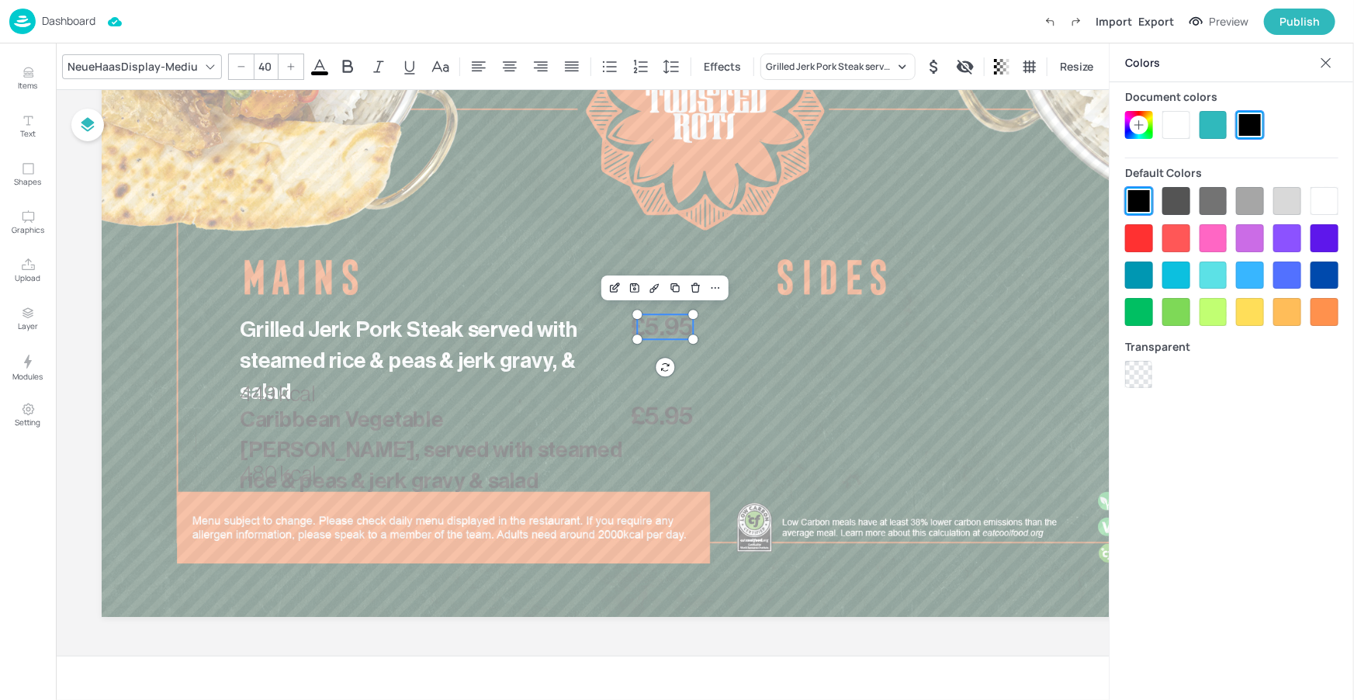
click at [1165, 120] on div at bounding box center [1176, 125] width 28 height 28
click at [279, 399] on span "449 kcal" at bounding box center [277, 394] width 74 height 22
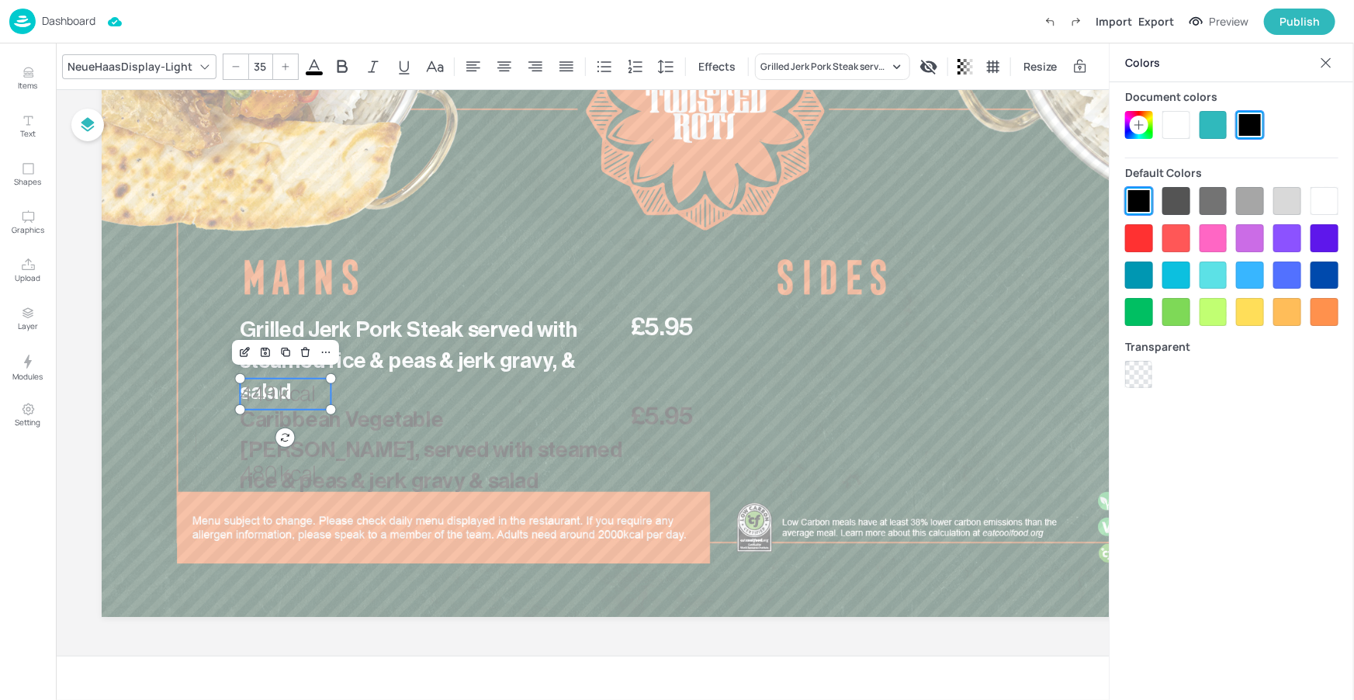
click at [1184, 119] on div at bounding box center [1176, 125] width 28 height 28
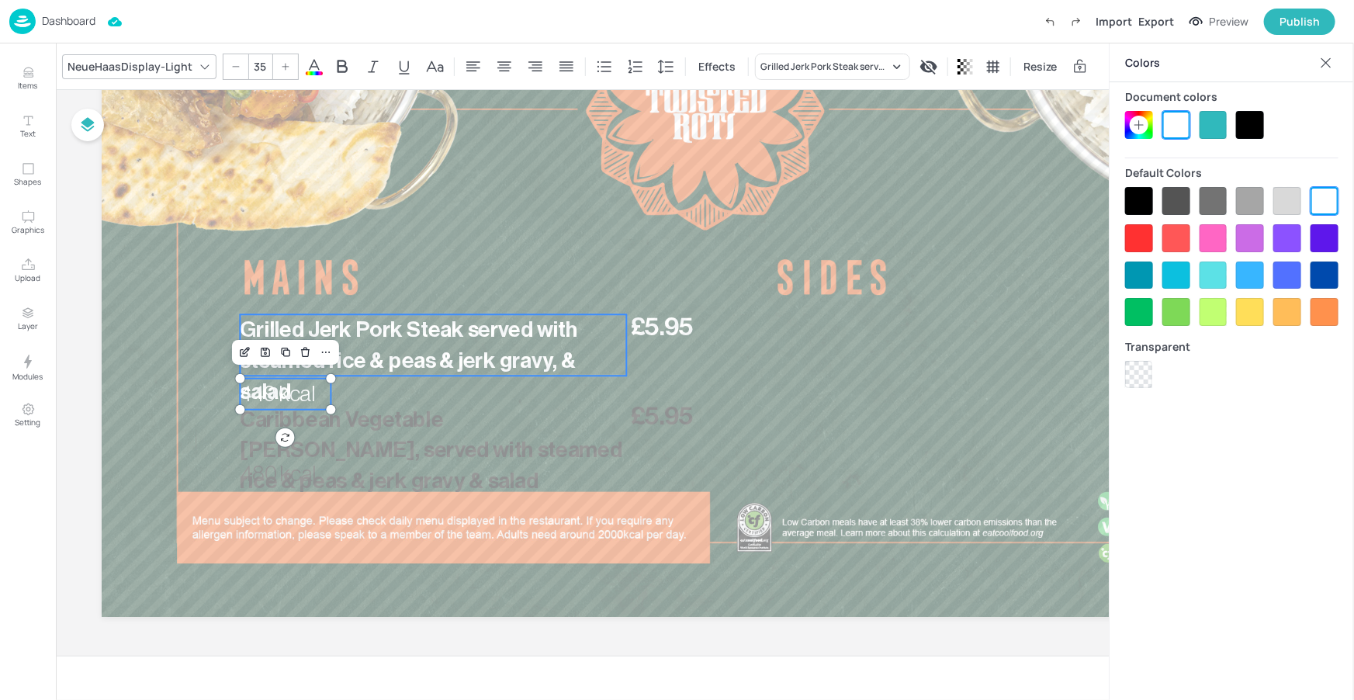
click at [417, 346] on p "Grilled Jerk Pork Steak served with steamed rice & peas & jerk gravy, & salad" at bounding box center [433, 360] width 386 height 92
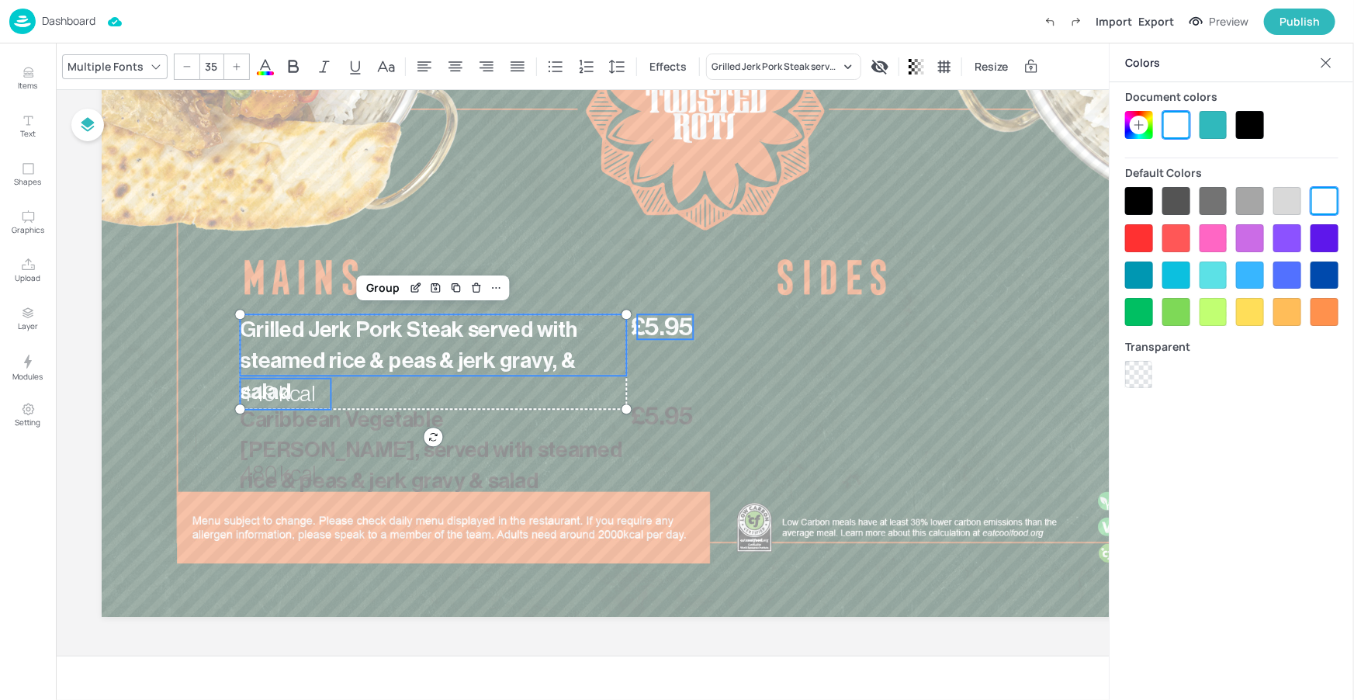
type input "--"
click at [640, 324] on span "£5.95" at bounding box center [661, 326] width 63 height 25
click at [424, 292] on div "Group" at bounding box center [416, 288] width 46 height 20
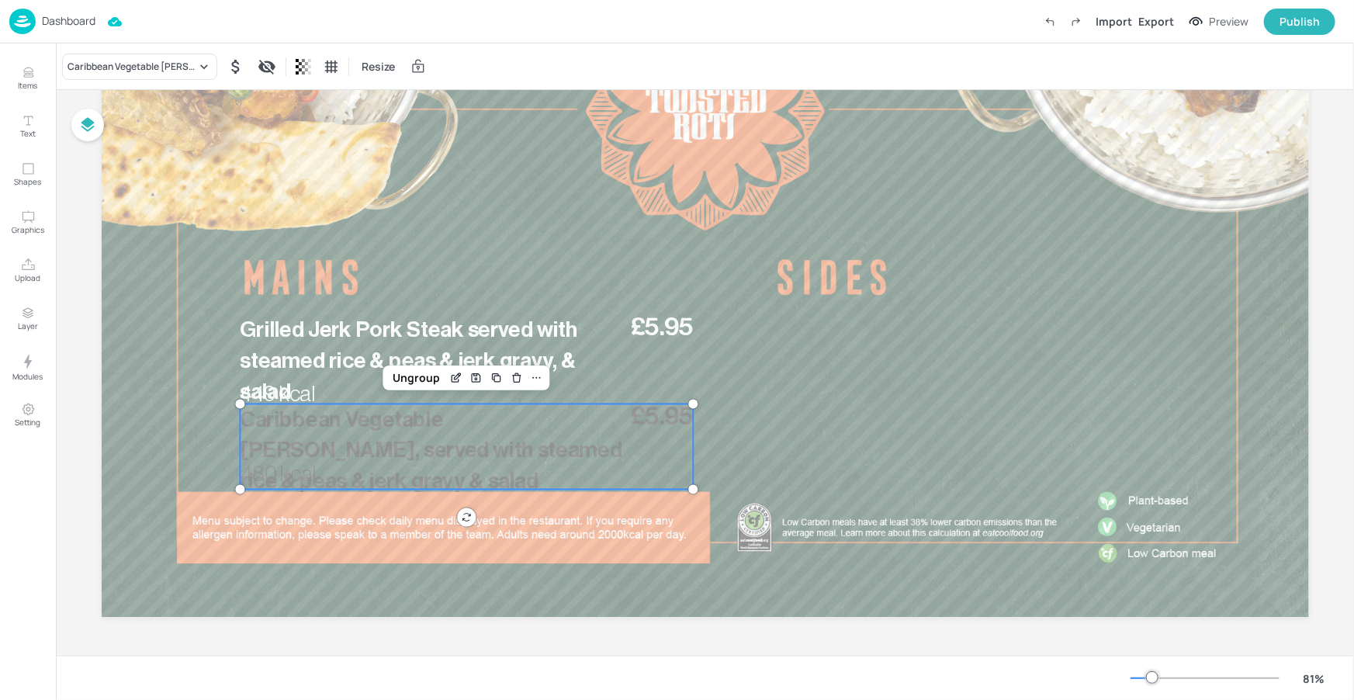
click at [375, 426] on span "Caribbean Vegetable [PERSON_NAME], served with steamed rice & peas & jerk gravy…" at bounding box center [431, 450] width 382 height 84
click at [419, 372] on div "Ungroup" at bounding box center [416, 378] width 60 height 20
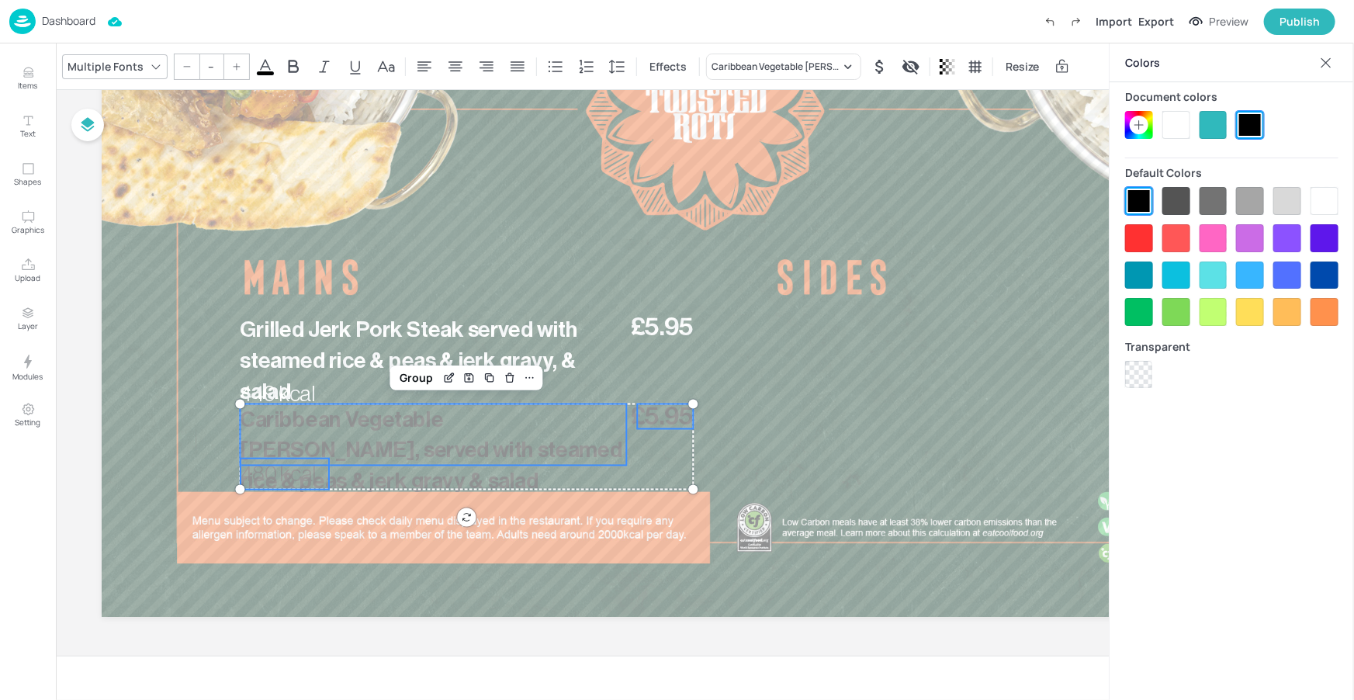
click at [424, 428] on span "Caribbean Vegetable [PERSON_NAME], served with steamed rice & peas & jerk gravy…" at bounding box center [431, 450] width 382 height 84
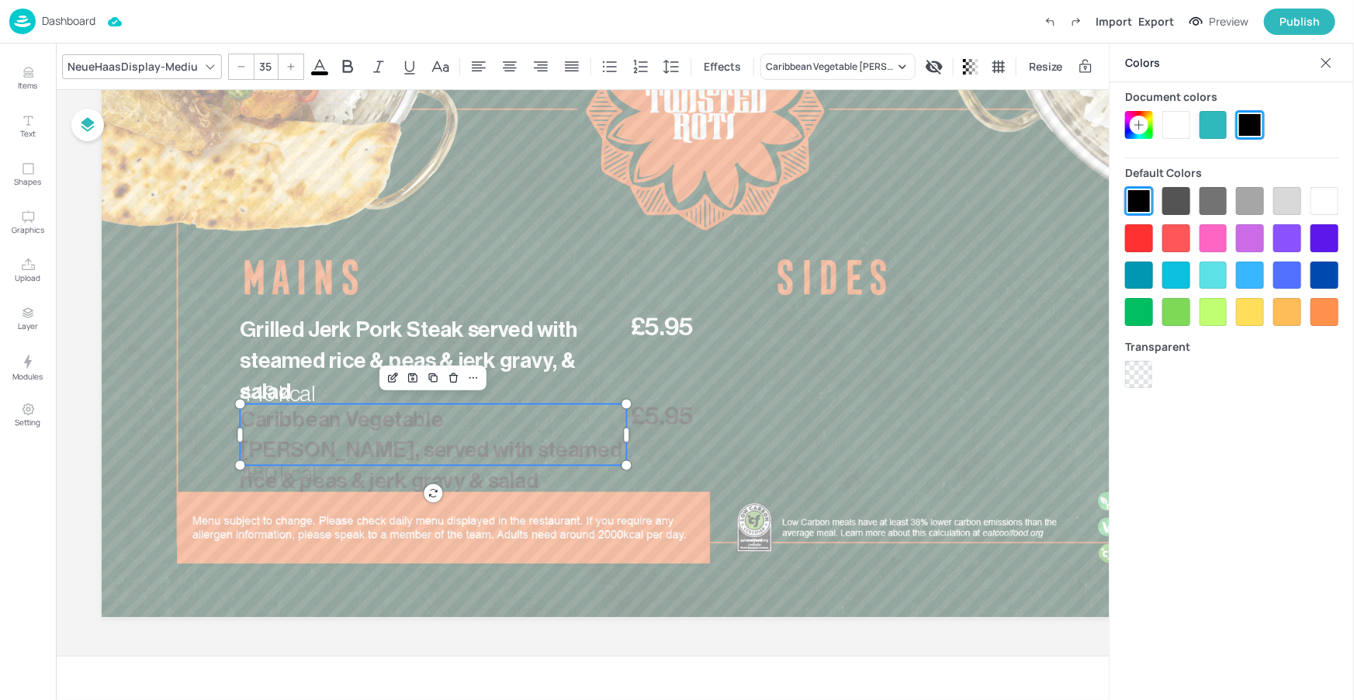
click at [1169, 125] on div at bounding box center [1176, 125] width 28 height 28
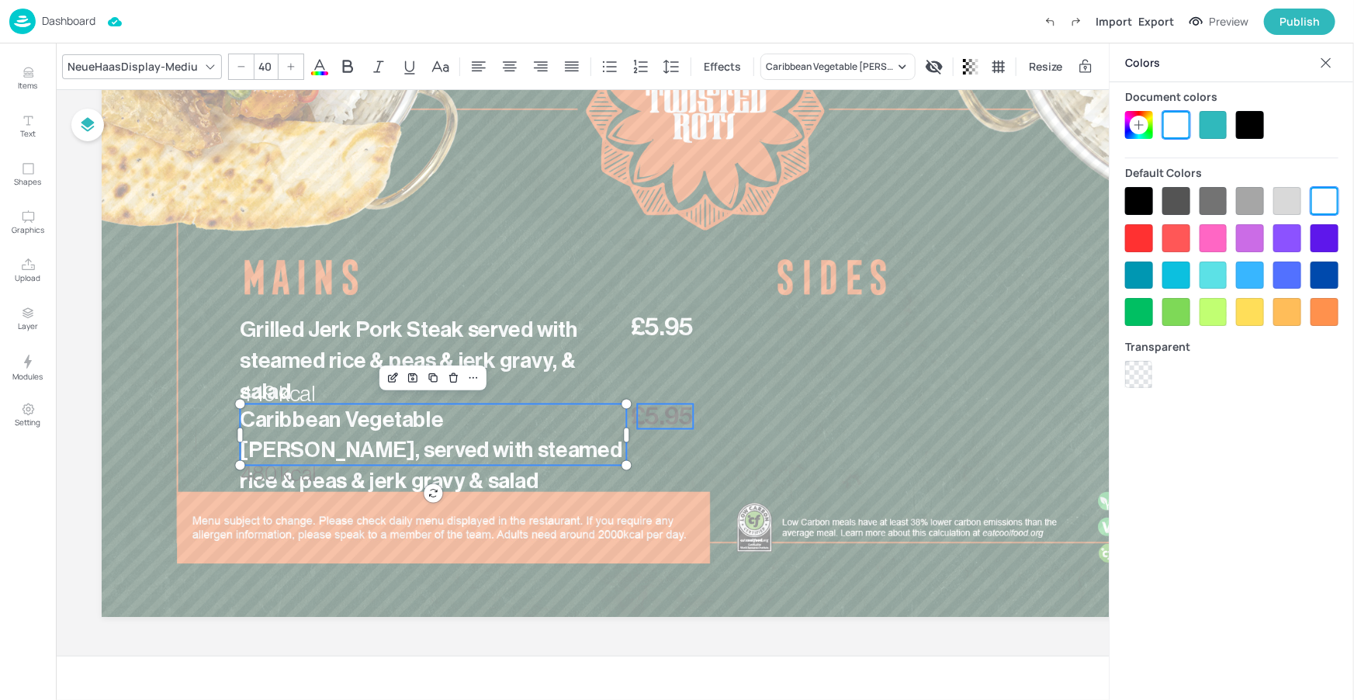
click at [683, 408] on span "£5.95" at bounding box center [661, 416] width 63 height 25
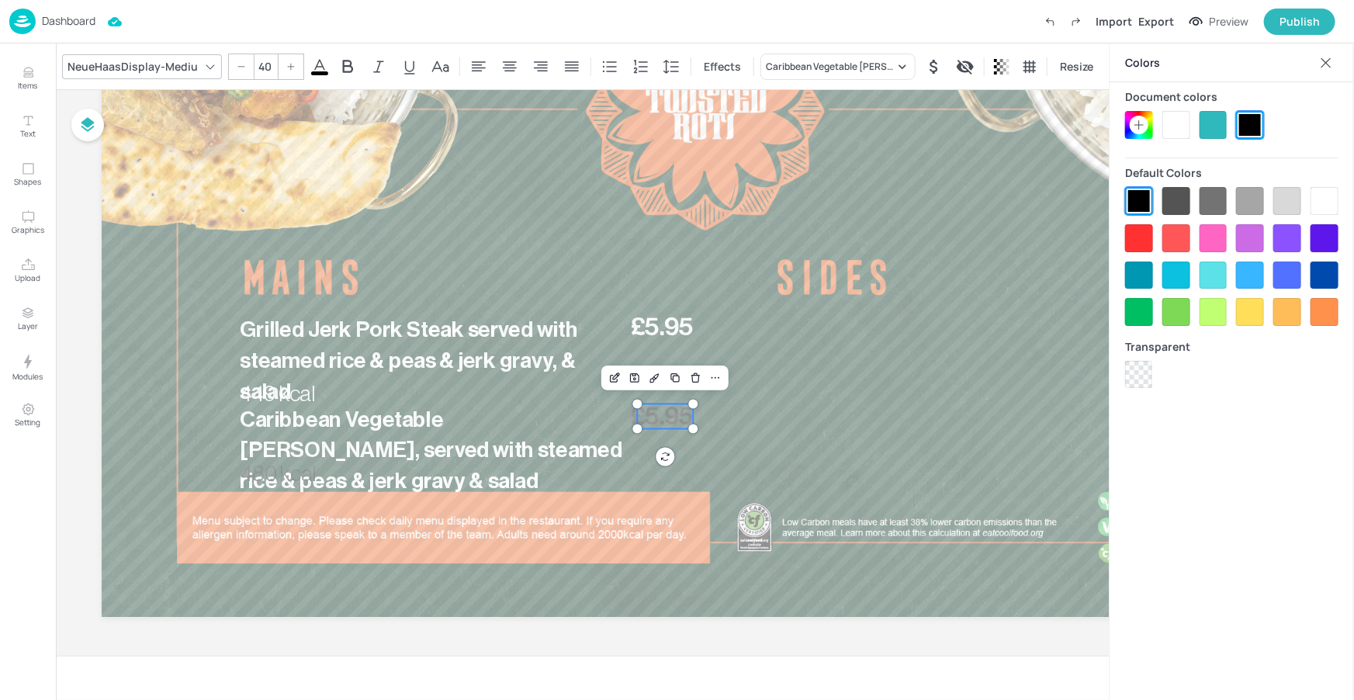
click at [1174, 137] on div at bounding box center [1176, 125] width 28 height 28
click at [286, 471] on span "480 kcal" at bounding box center [277, 473] width 75 height 22
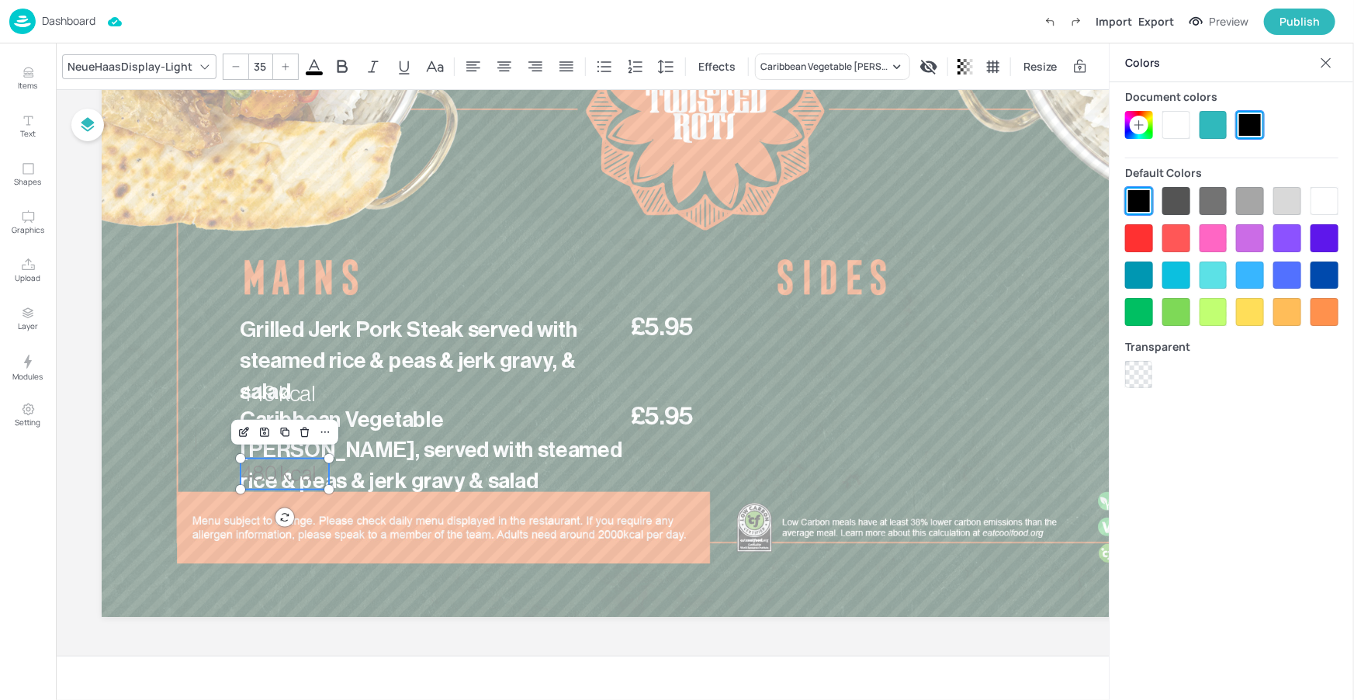
click at [1172, 123] on div at bounding box center [1176, 125] width 28 height 28
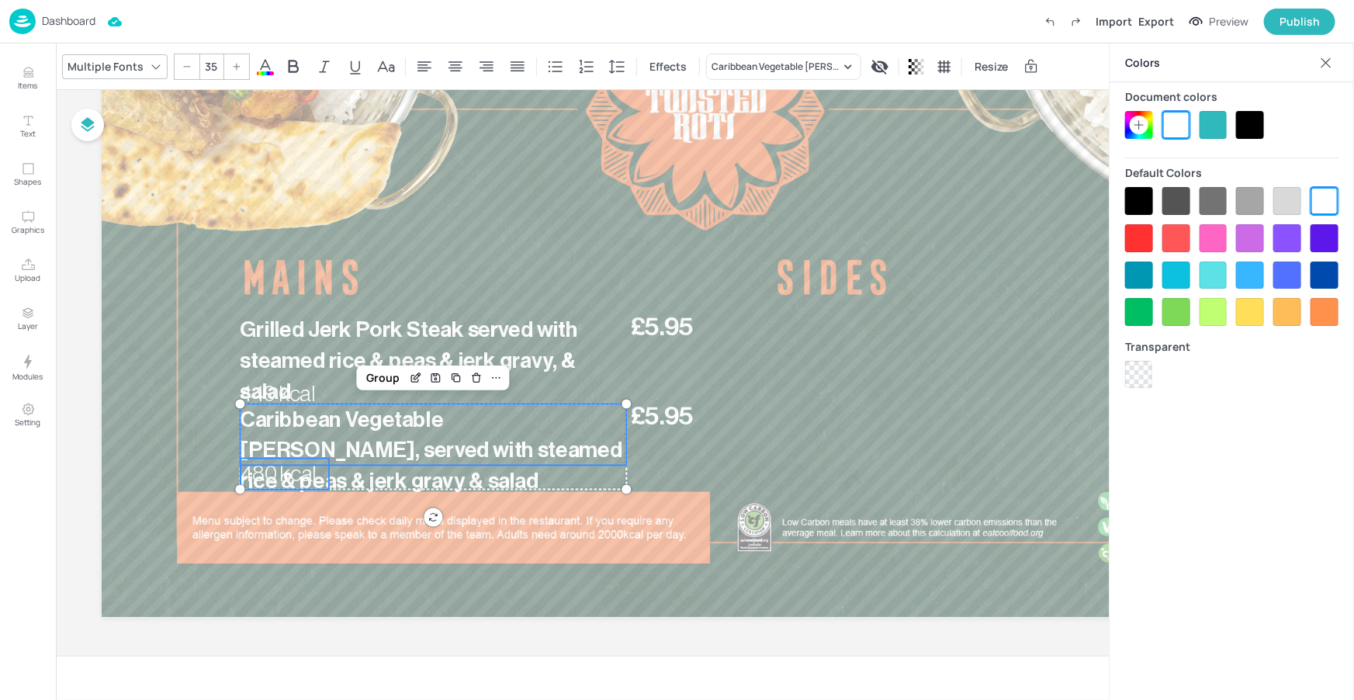
click at [408, 446] on span "Caribbean Vegetable [PERSON_NAME], served with steamed rice & peas & jerk gravy…" at bounding box center [431, 450] width 382 height 84
click at [653, 410] on span "£5.95" at bounding box center [661, 416] width 63 height 25
type input "--"
click at [407, 376] on div "Group" at bounding box center [416, 378] width 46 height 20
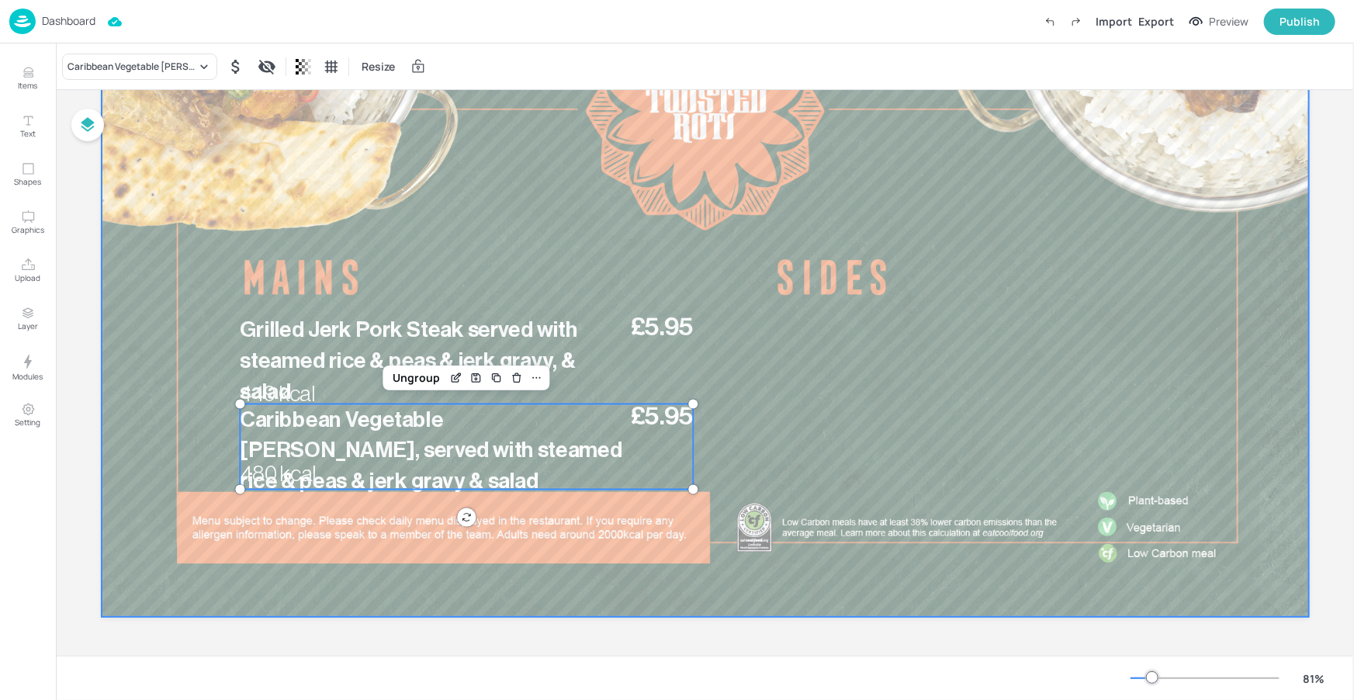
click at [909, 390] on div at bounding box center [705, 277] width 1207 height 679
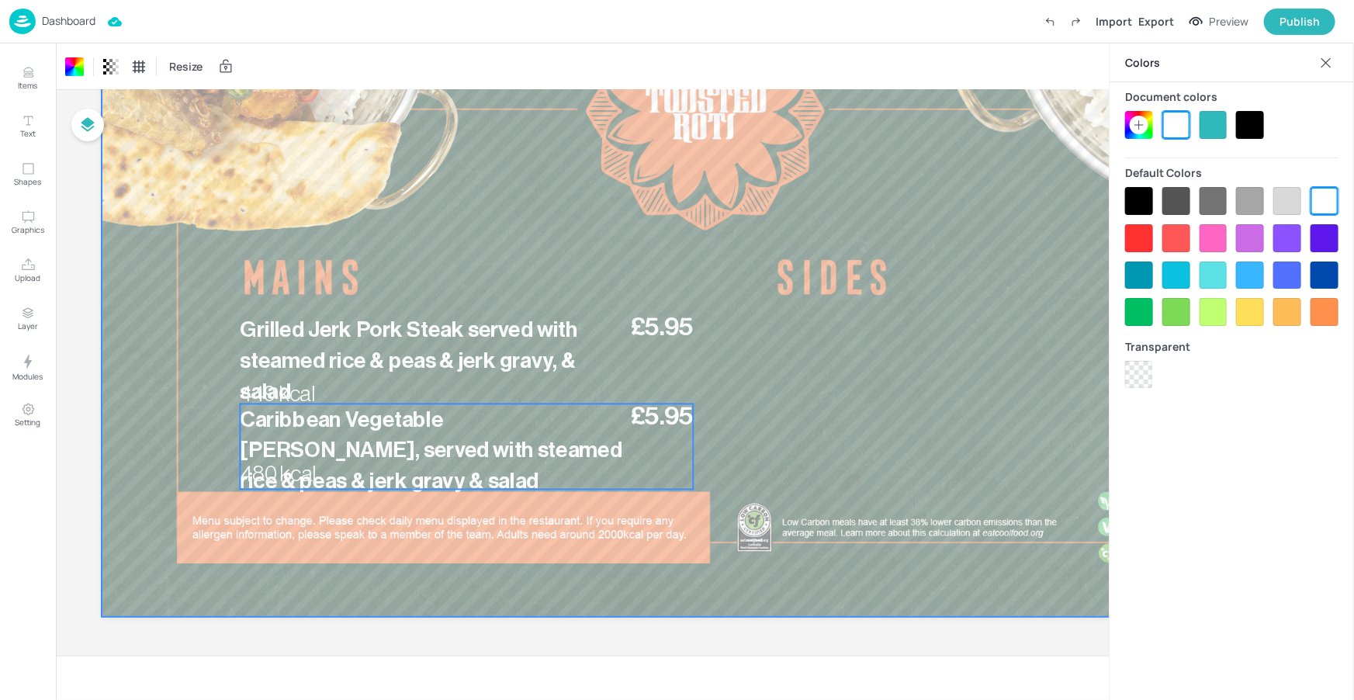
click at [406, 457] on span "Caribbean Vegetable [PERSON_NAME], served with steamed rice & peas & jerk gravy…" at bounding box center [431, 450] width 382 height 84
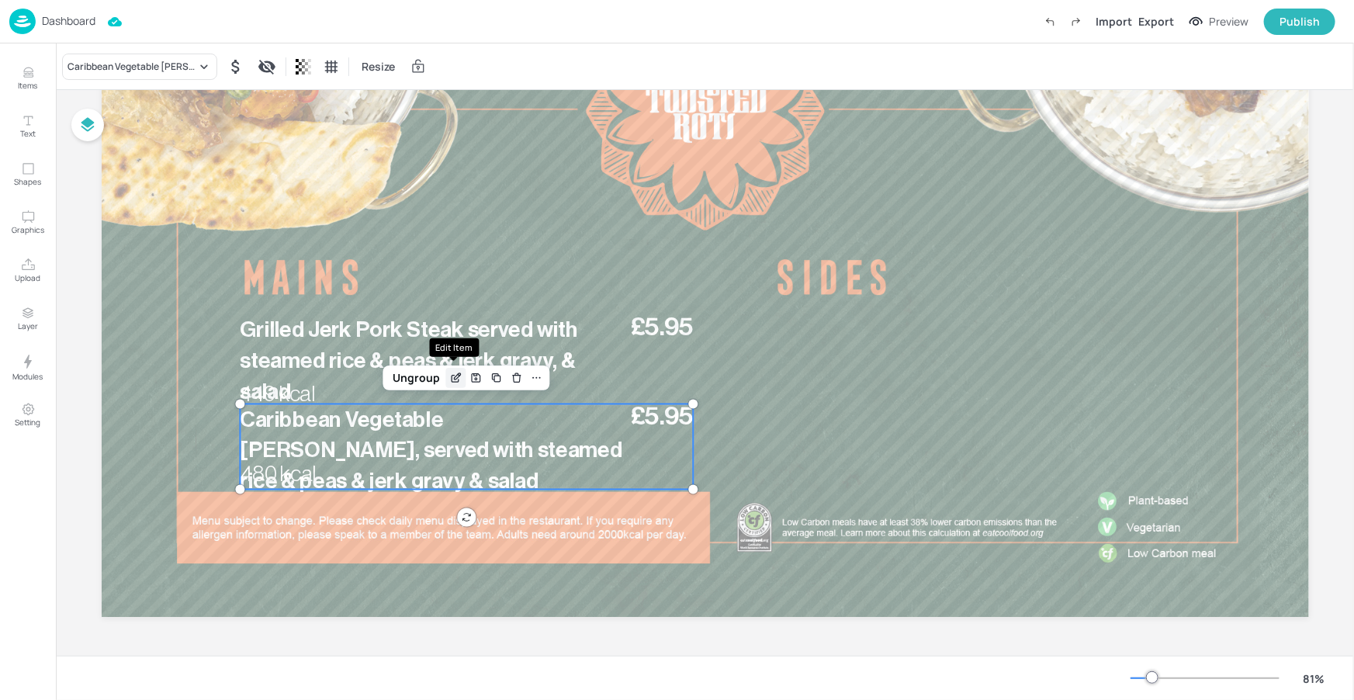
click at [457, 375] on icon "Edit Item" at bounding box center [455, 378] width 13 height 12
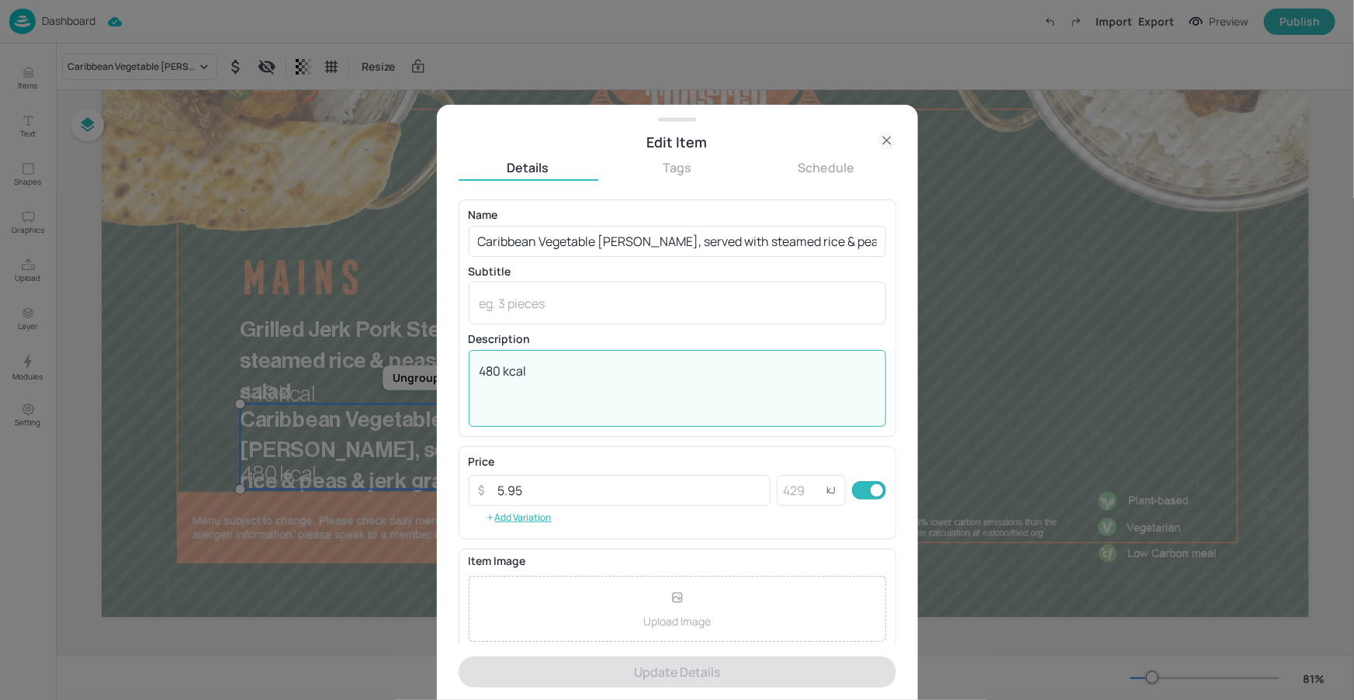
click at [499, 368] on textarea "480 kcal" at bounding box center [677, 387] width 396 height 51
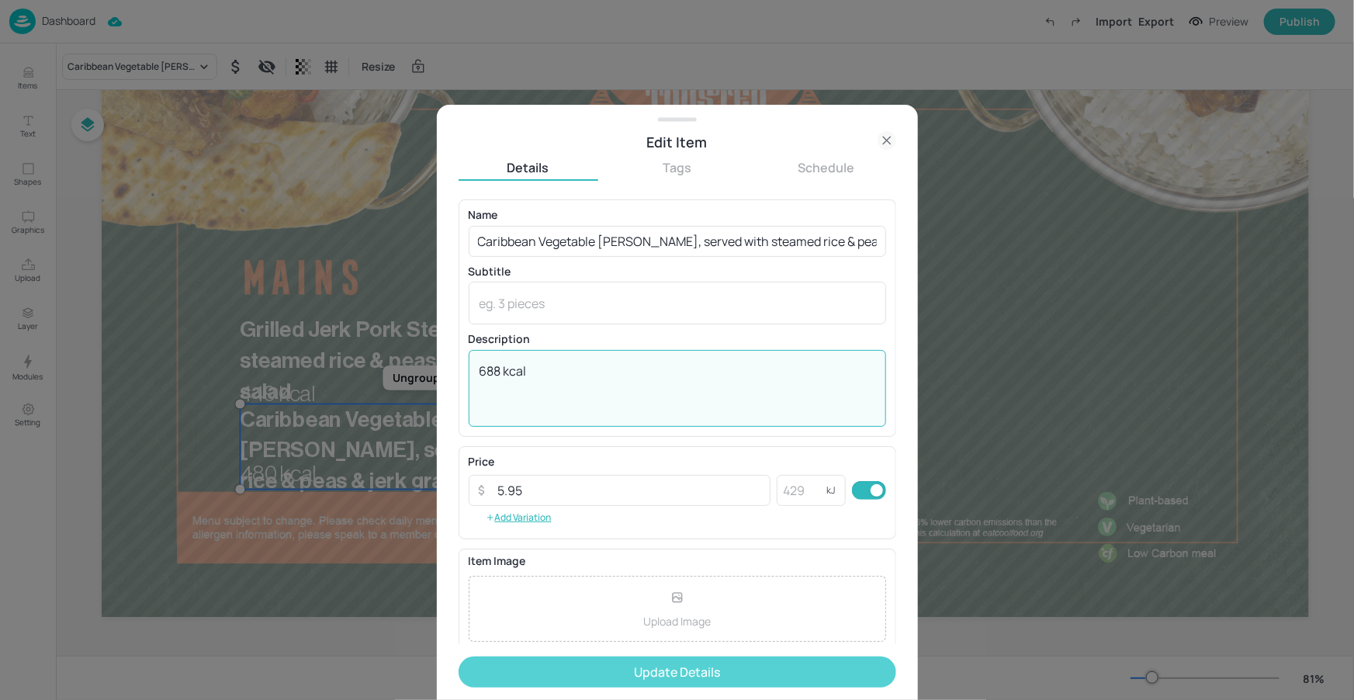
type textarea "688 kcal"
click at [675, 670] on button "Update Details" at bounding box center [677, 671] width 438 height 31
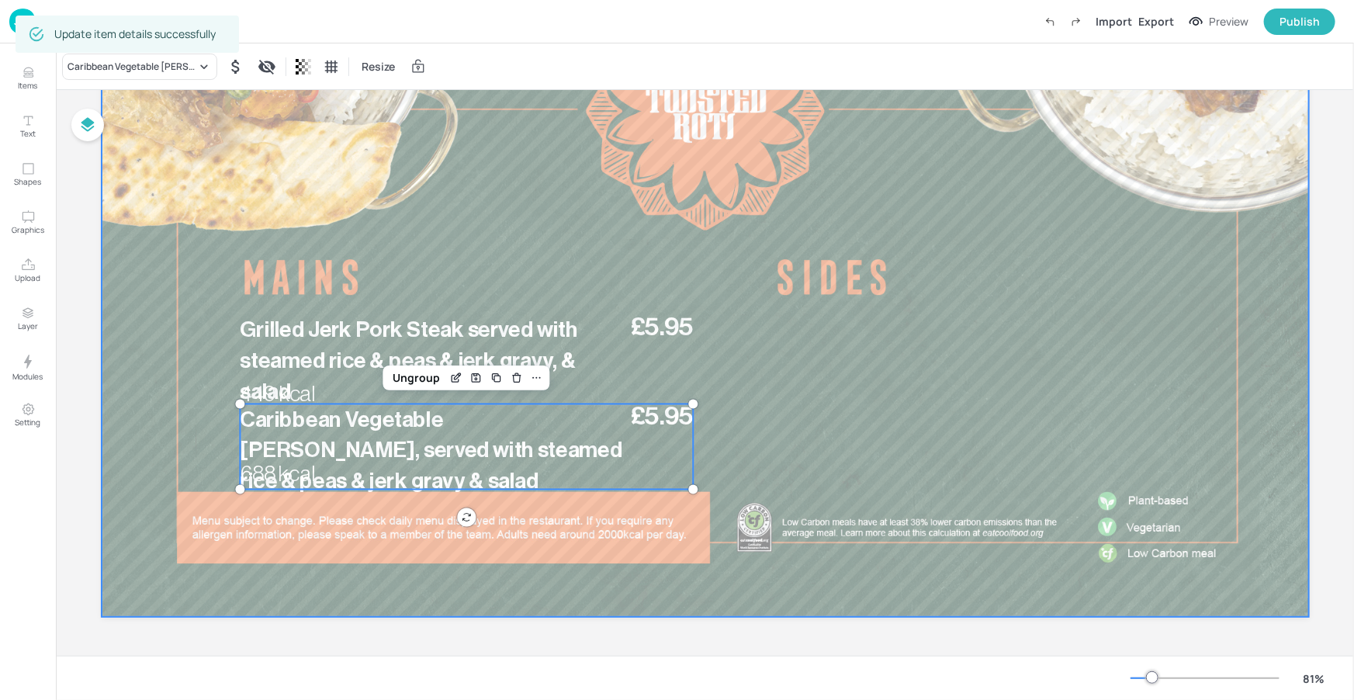
click at [866, 389] on div at bounding box center [705, 277] width 1207 height 679
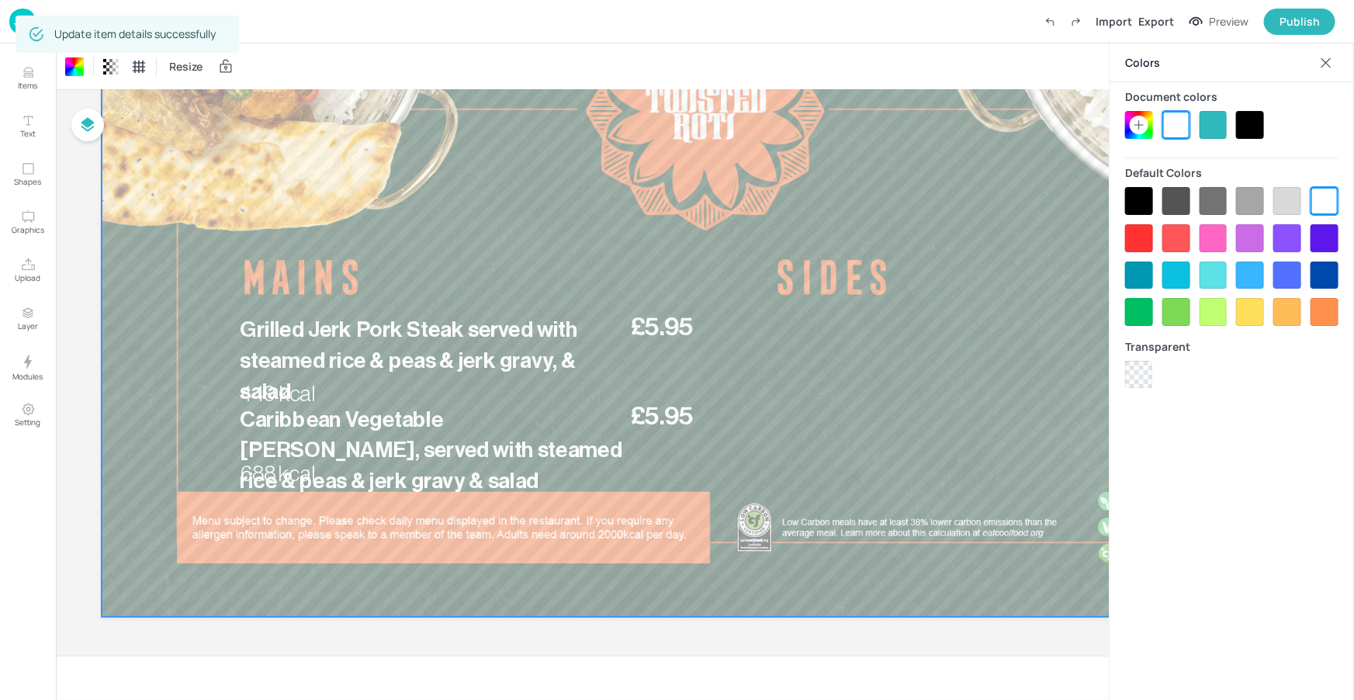
click at [1322, 60] on icon at bounding box center [1326, 63] width 16 height 16
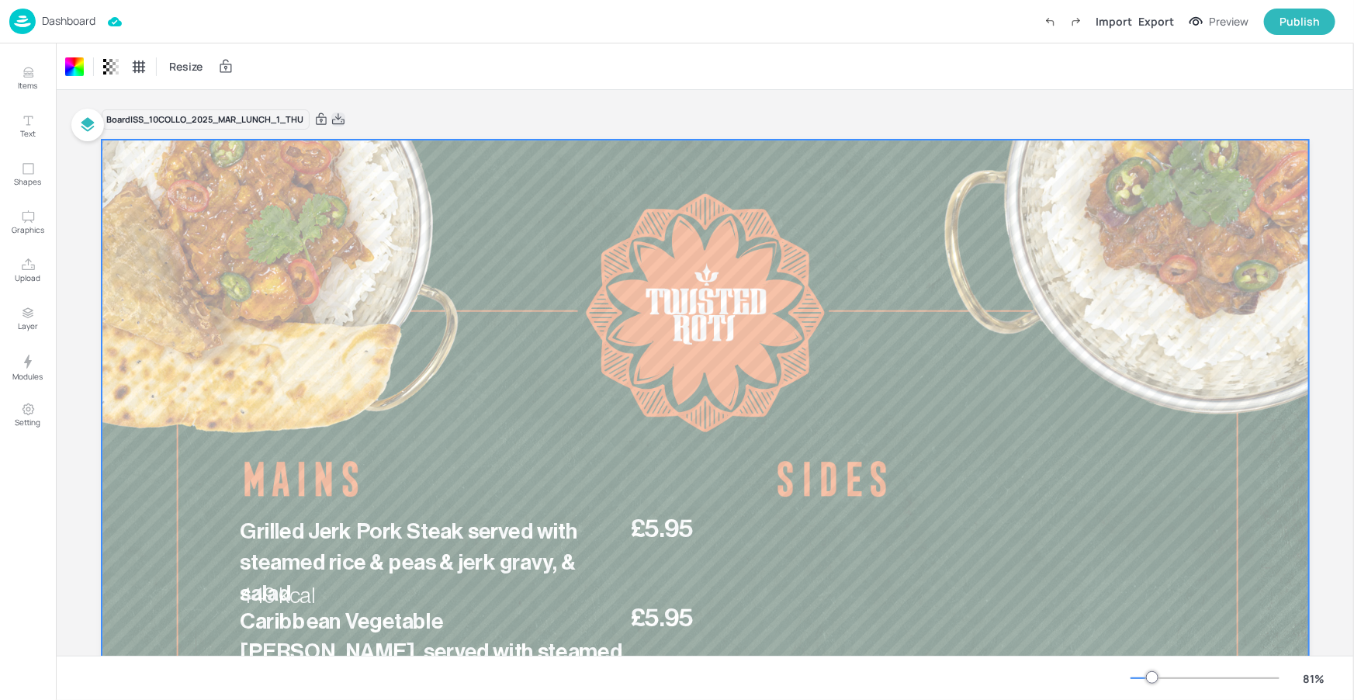
click at [337, 118] on icon at bounding box center [338, 120] width 14 height 16
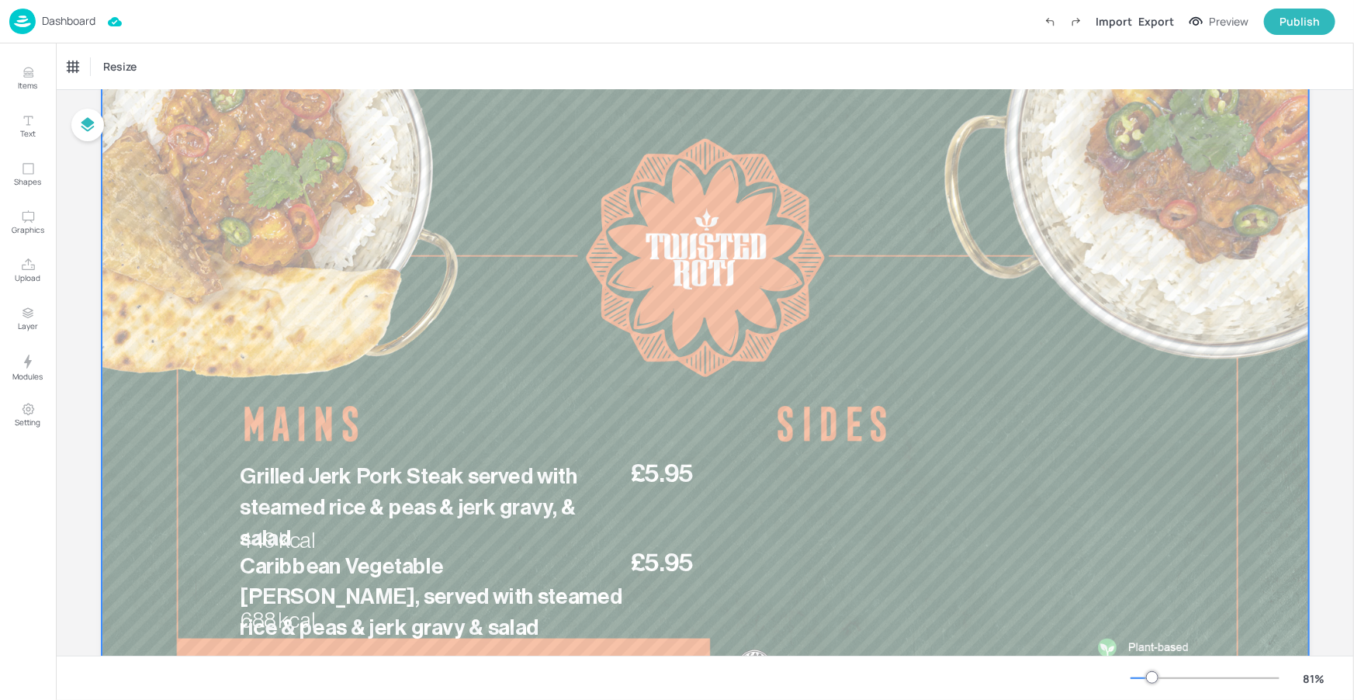
scroll to position [202, 0]
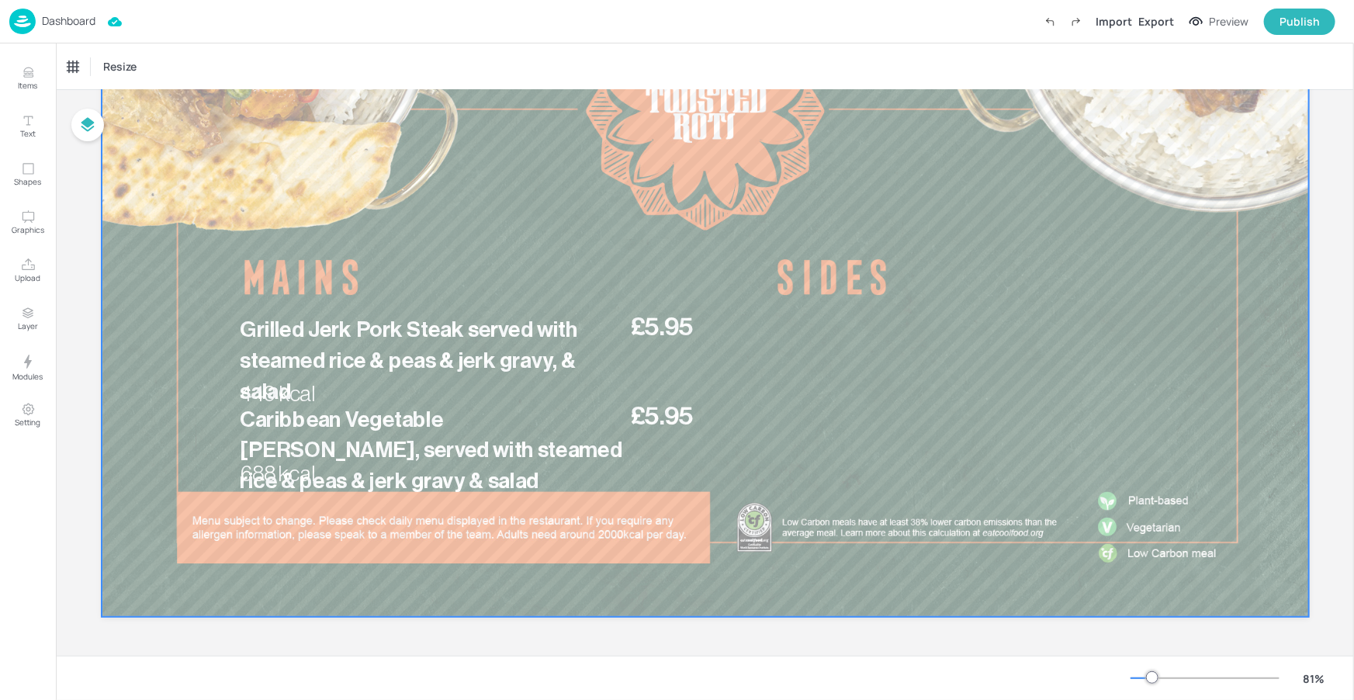
click at [432, 260] on div at bounding box center [705, 277] width 1207 height 679
click at [40, 12] on div "Dashboard" at bounding box center [52, 22] width 86 height 26
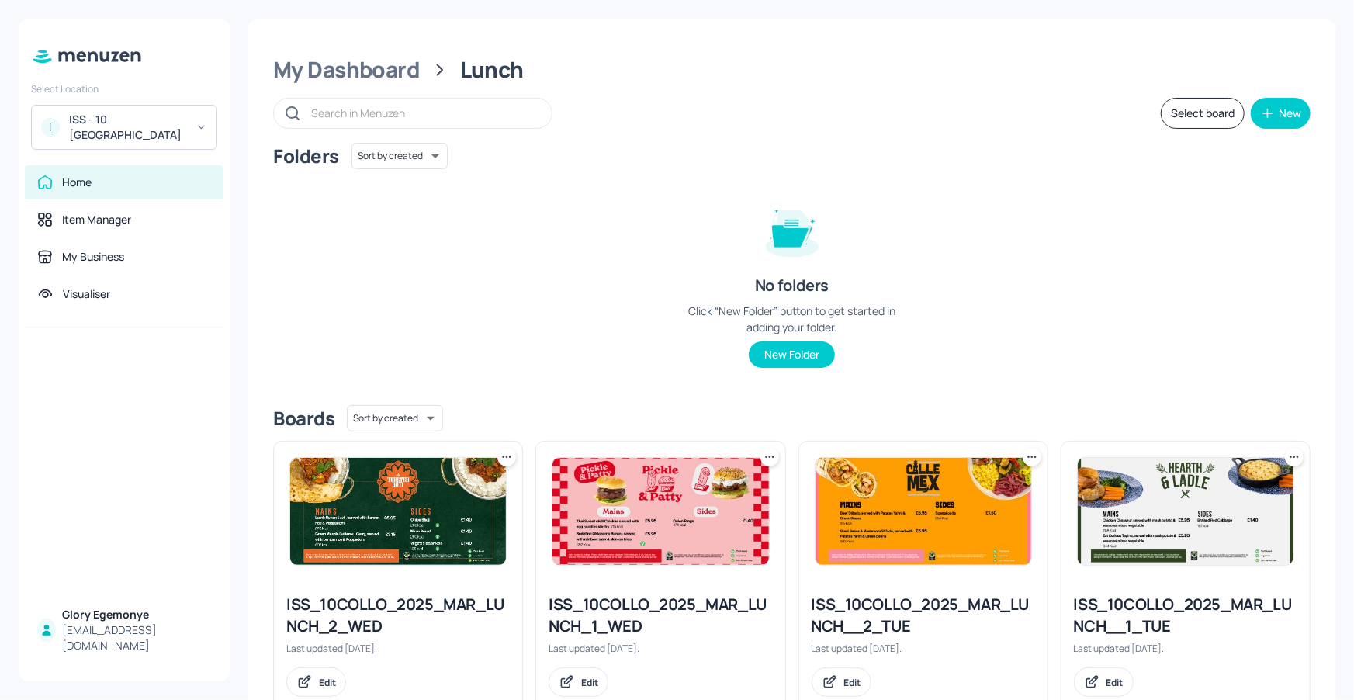
click at [173, 130] on div "ISS - 10 [GEOGRAPHIC_DATA]" at bounding box center [127, 127] width 117 height 31
click at [175, 132] on div at bounding box center [677, 350] width 1354 height 700
click at [179, 130] on div "ISS - 10 [GEOGRAPHIC_DATA]" at bounding box center [127, 127] width 117 height 31
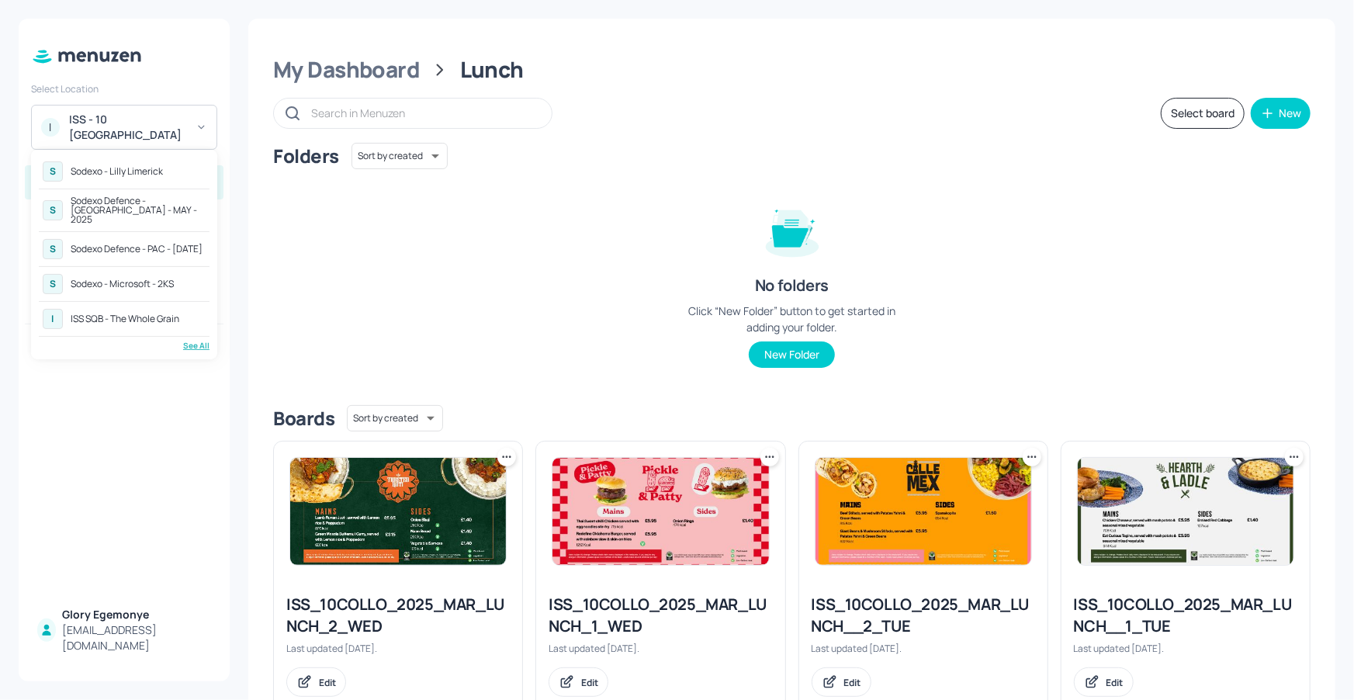
click at [138, 164] on div "S Sodexo - Lilly Limerick" at bounding box center [124, 171] width 171 height 28
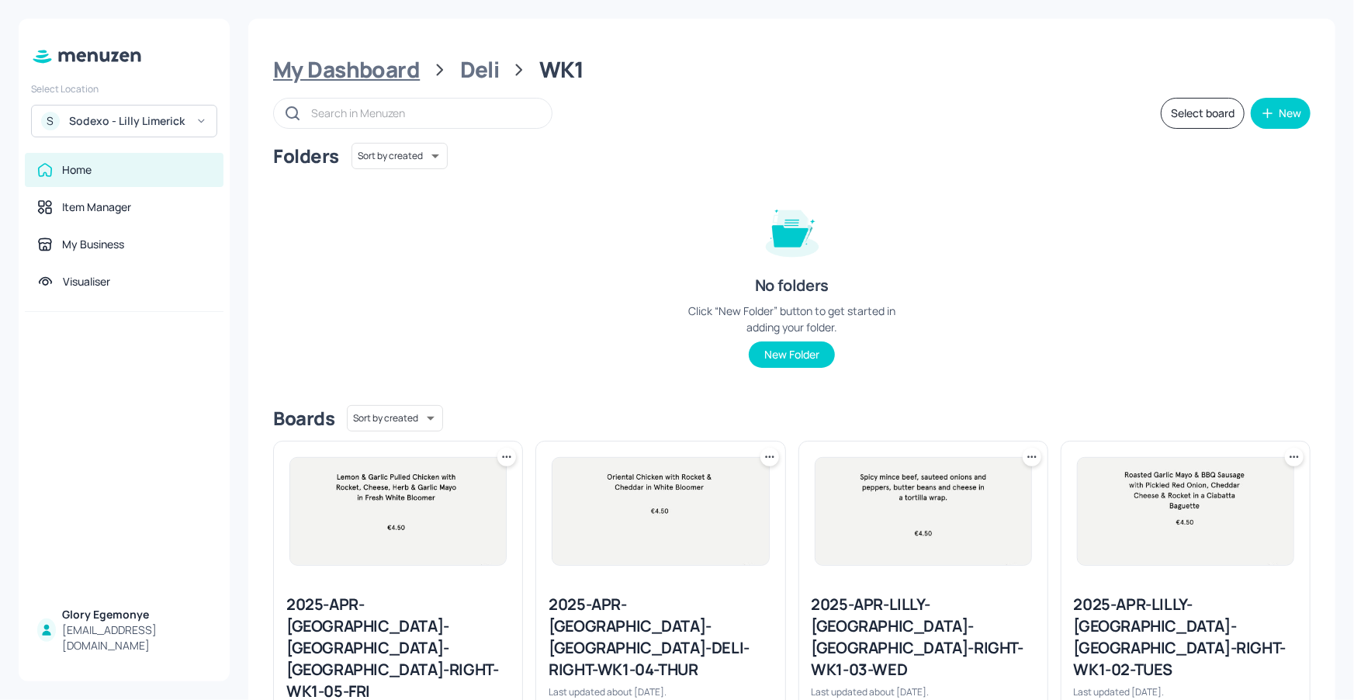
click at [389, 70] on div "My Dashboard" at bounding box center [346, 70] width 147 height 28
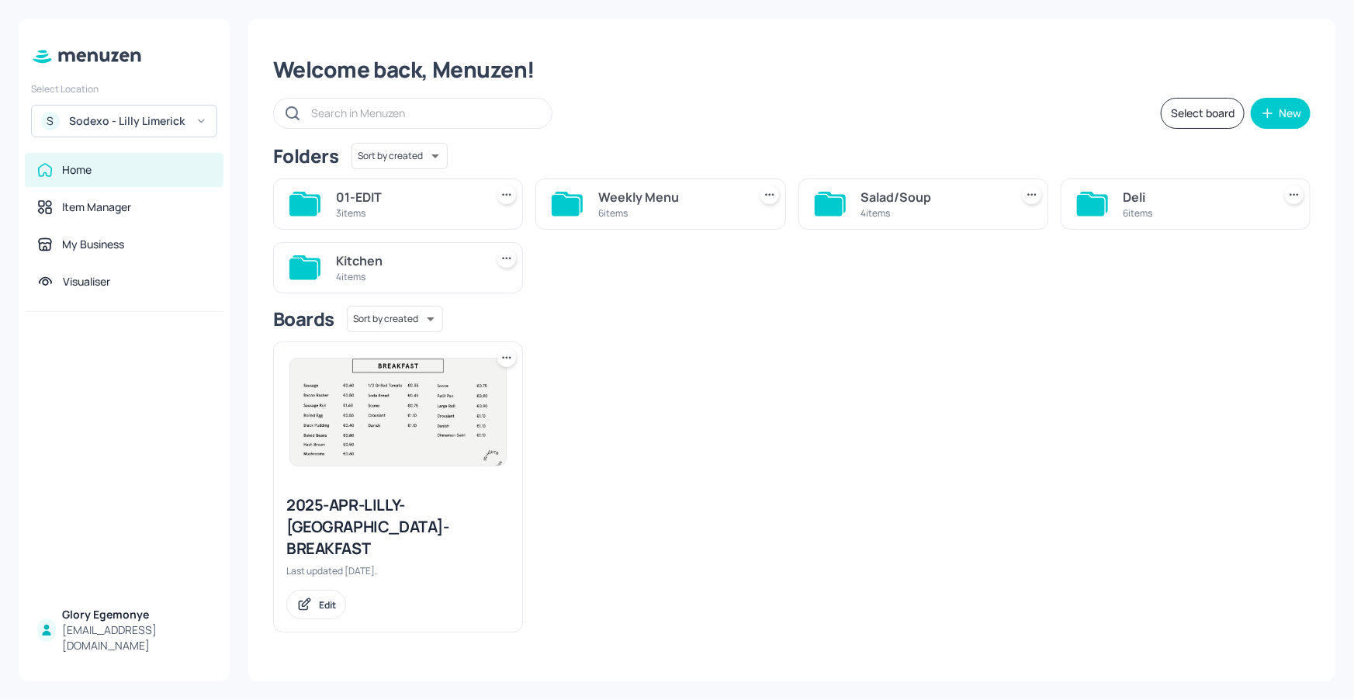
click at [821, 196] on icon at bounding box center [829, 205] width 28 height 21
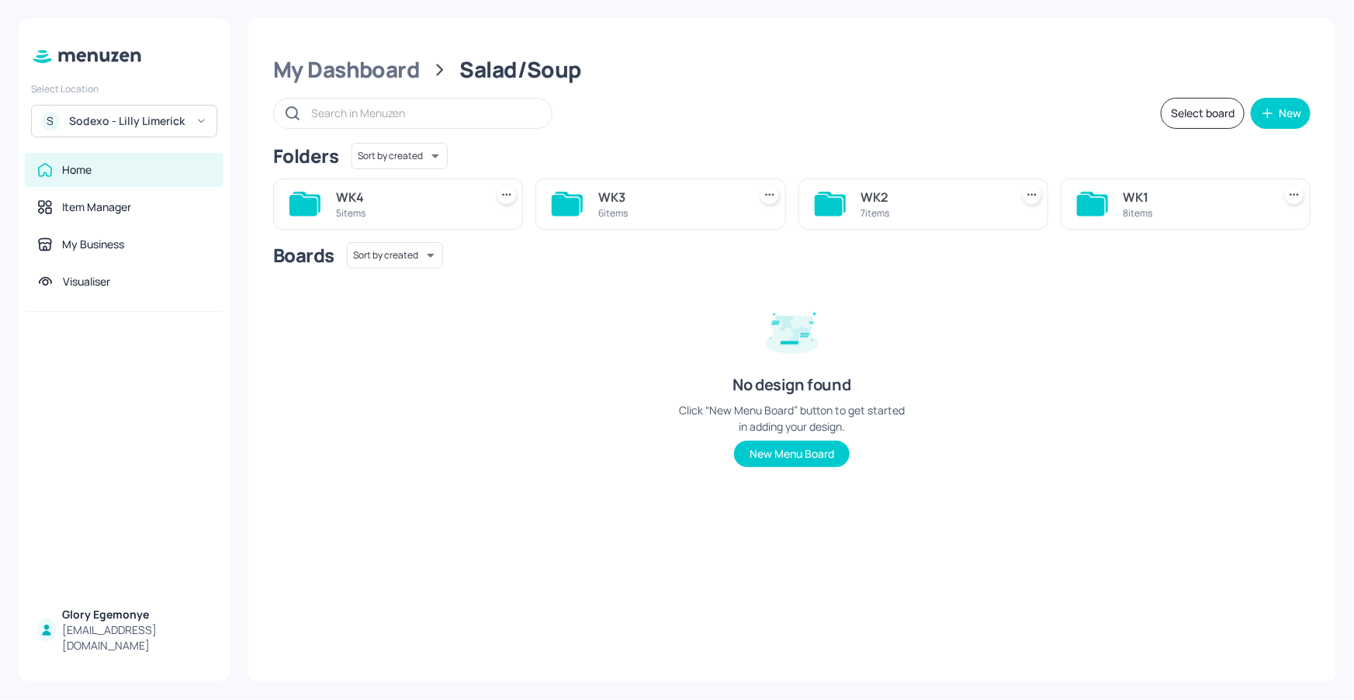
click at [1109, 194] on div "WK1 8 items" at bounding box center [1185, 203] width 250 height 51
click at [1106, 197] on icon at bounding box center [1094, 202] width 28 height 21
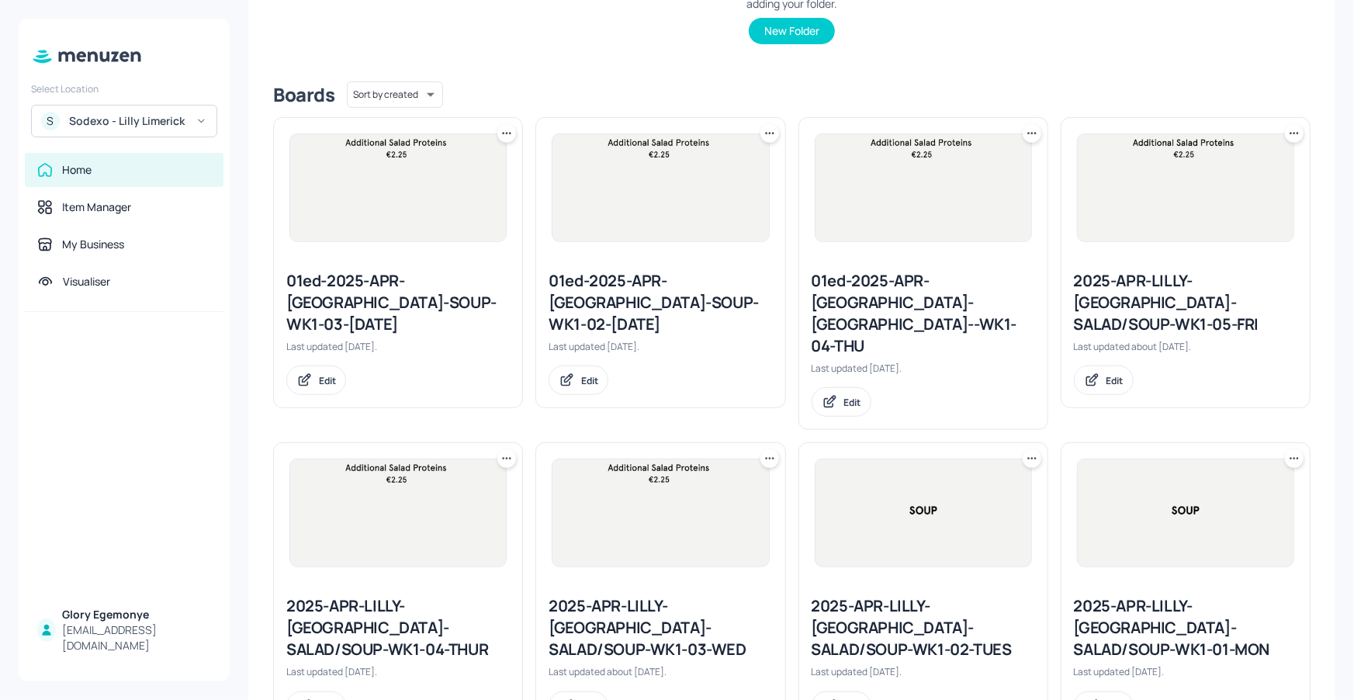
scroll to position [328, 0]
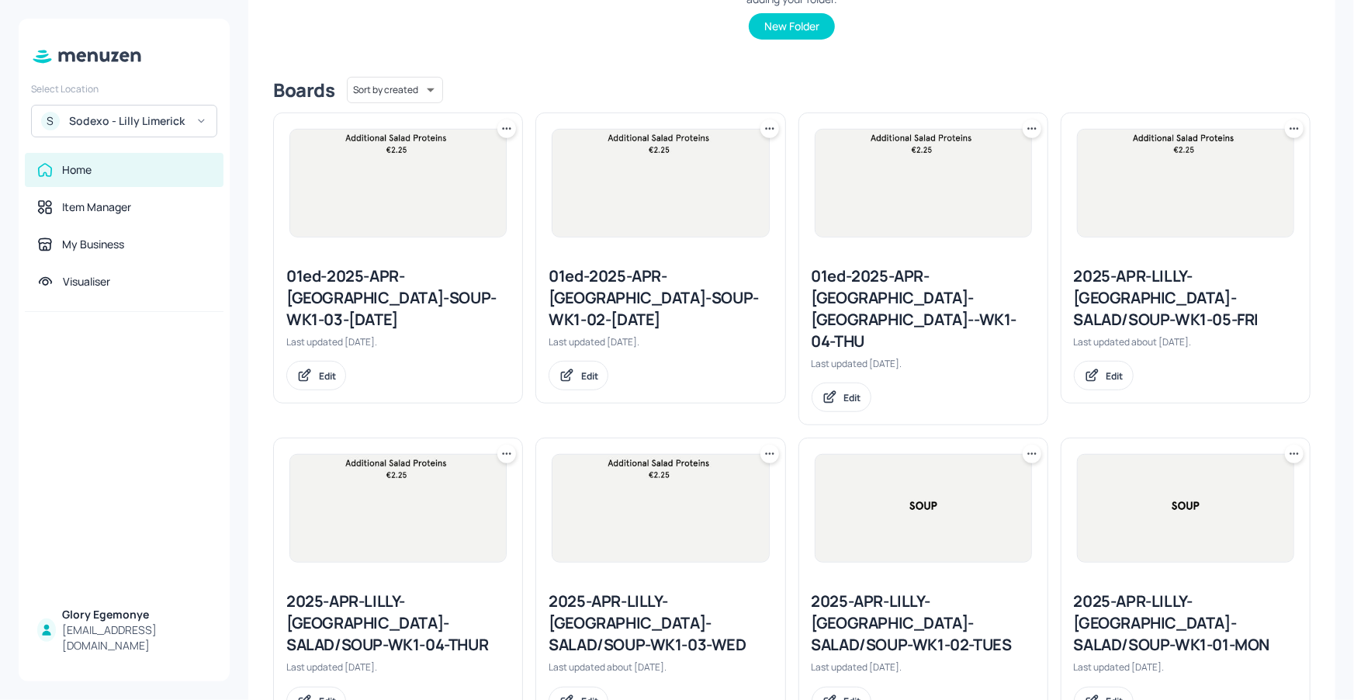
click at [400, 590] on div "2025-APR-LILLY-LIMERICK-SALAD/SOUP-WK1-04-THUR" at bounding box center [397, 622] width 223 height 65
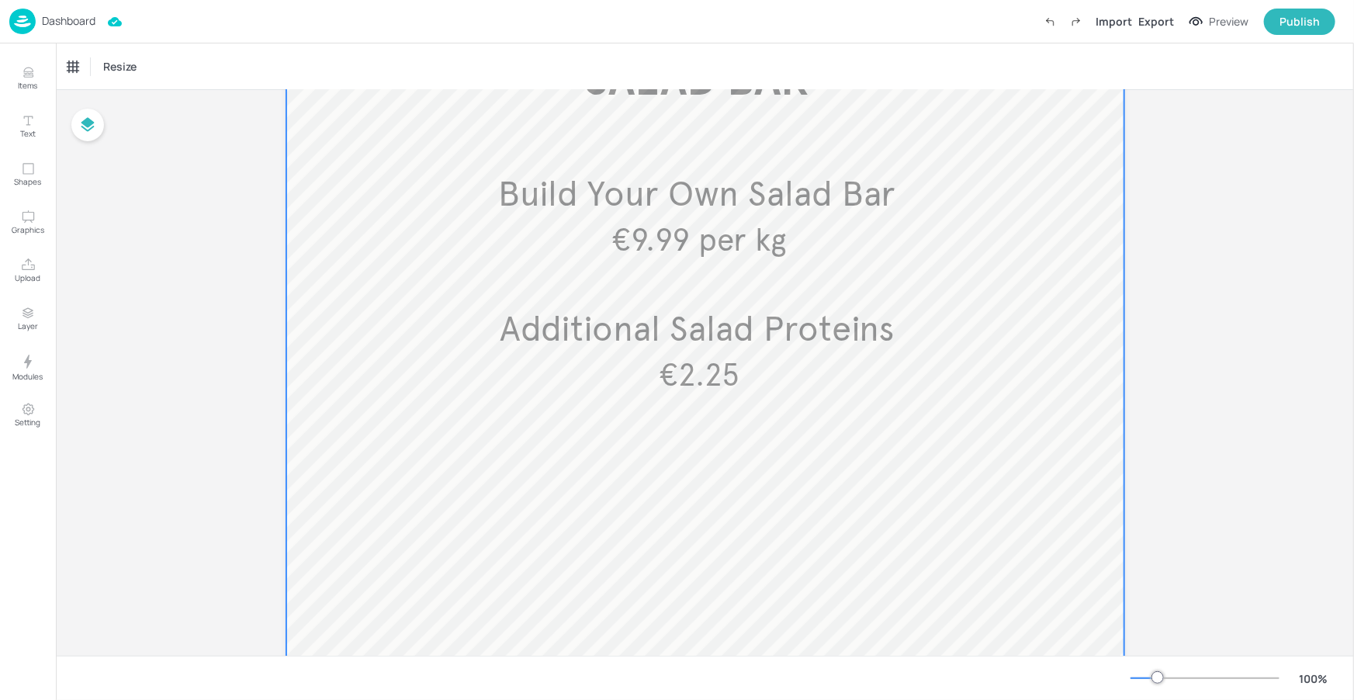
scroll to position [746, 0]
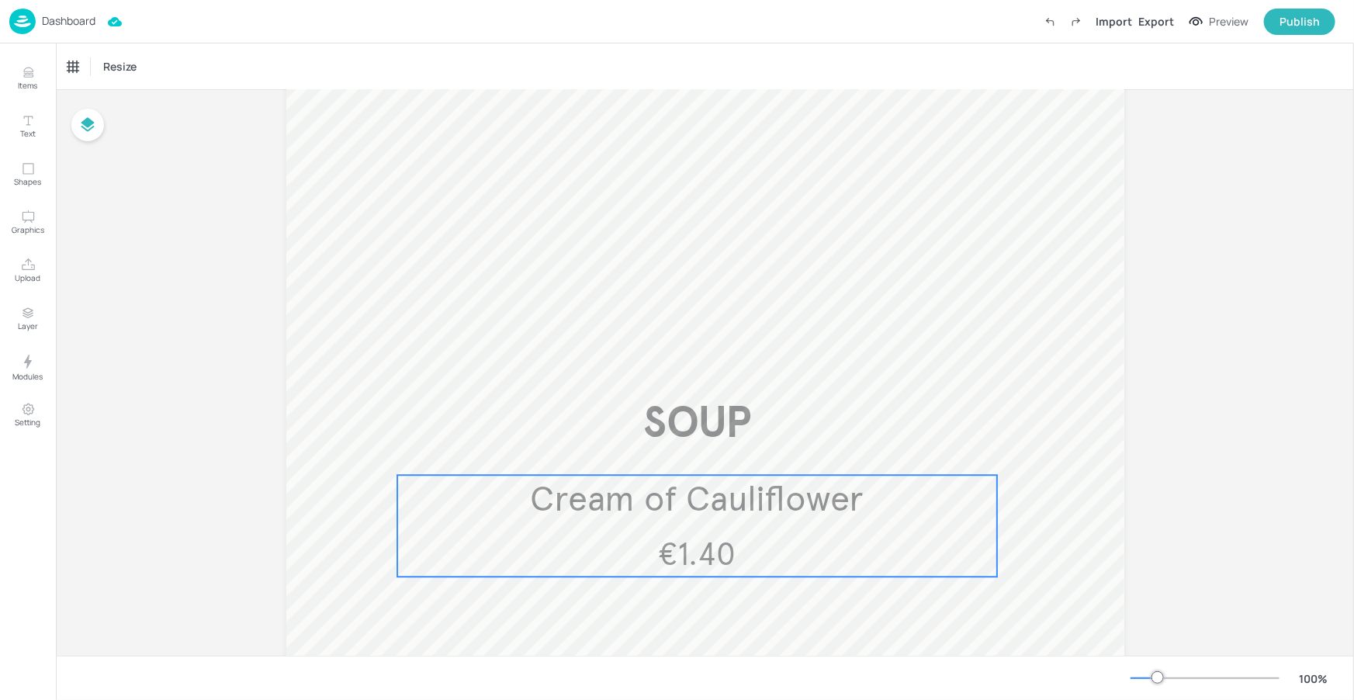
click at [736, 493] on span "Cream of Cauliflower" at bounding box center [697, 499] width 334 height 43
click at [157, 73] on div "Cream of Cauliflower" at bounding box center [113, 67] width 92 height 14
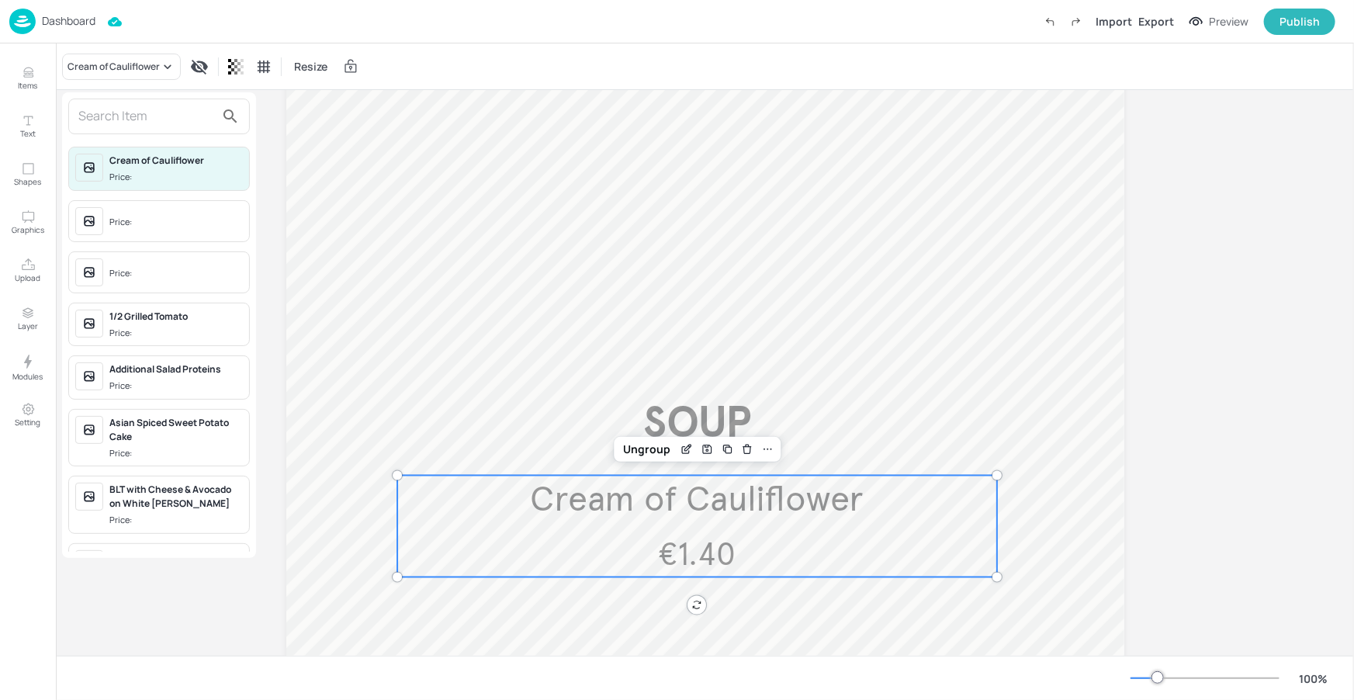
click at [147, 124] on input "text" at bounding box center [146, 116] width 137 height 25
click at [148, 120] on input "text" at bounding box center [146, 116] width 137 height 25
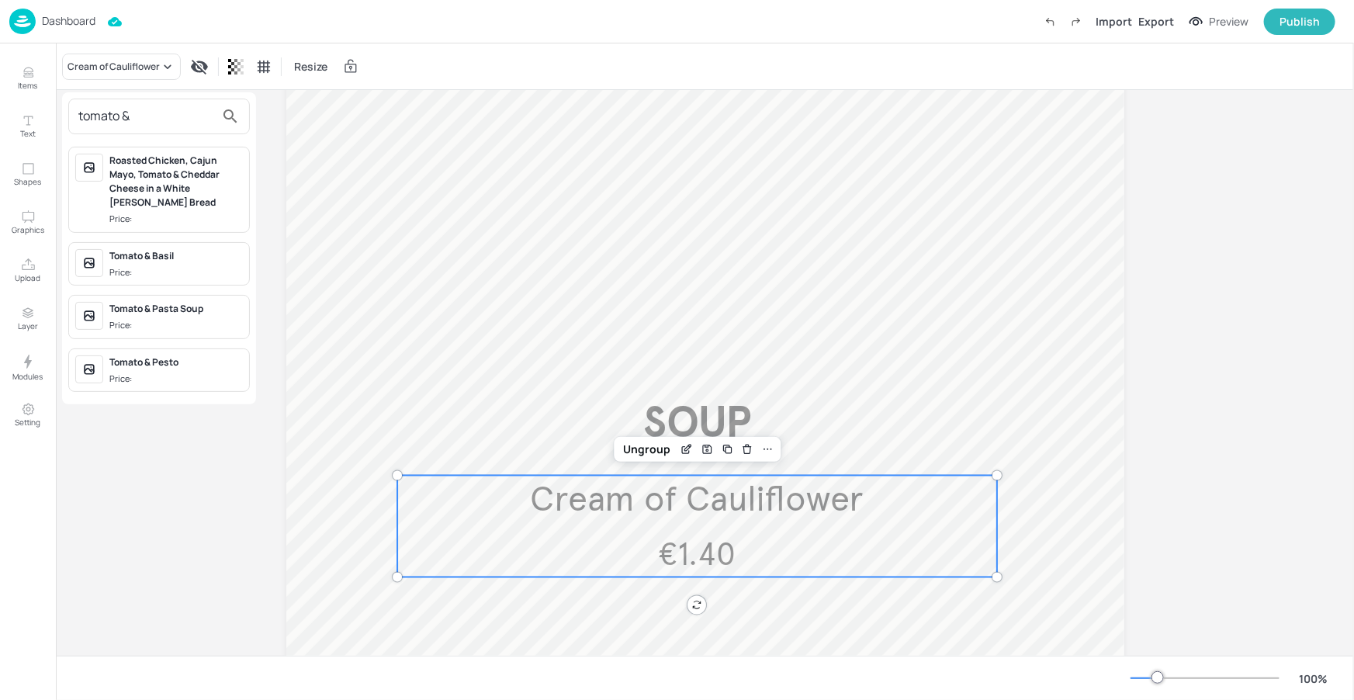
type input "tomato &"
click at [178, 259] on div "Tomato & Basil" at bounding box center [175, 256] width 133 height 14
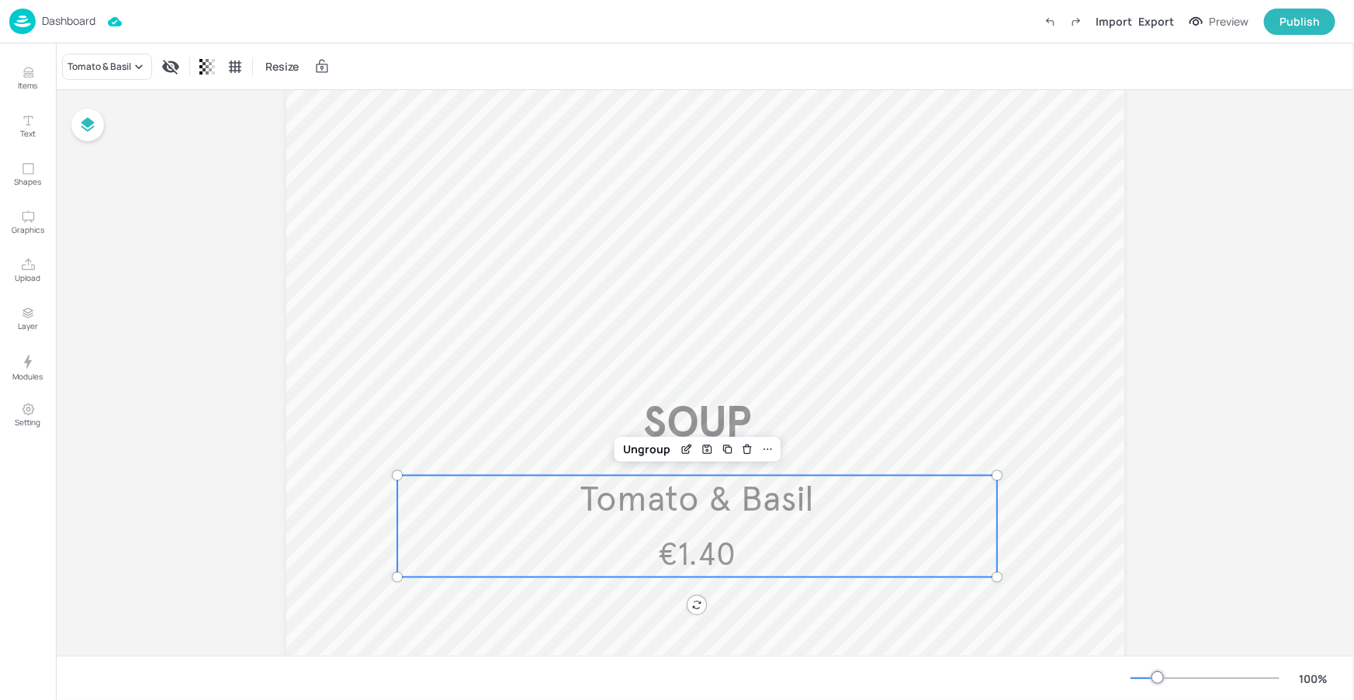
click at [427, 285] on div at bounding box center [705, 138] width 838 height 1490
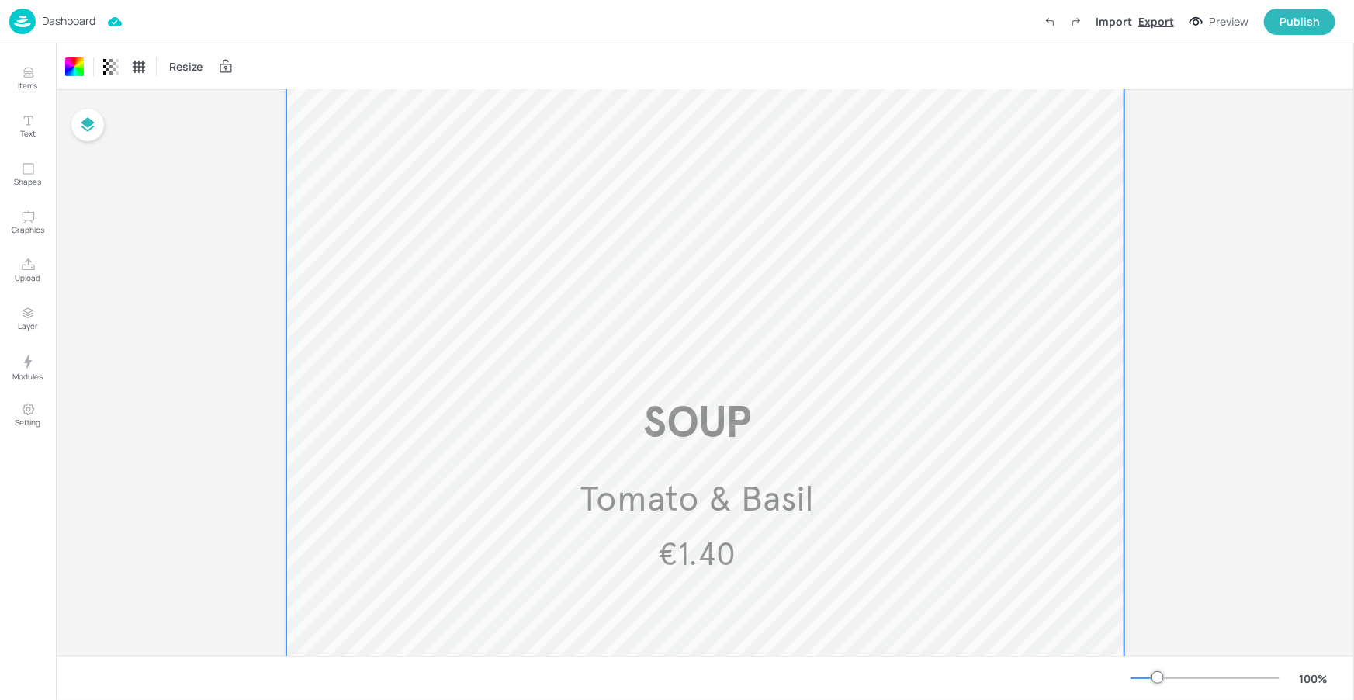
click at [1168, 22] on div "Export" at bounding box center [1156, 21] width 36 height 16
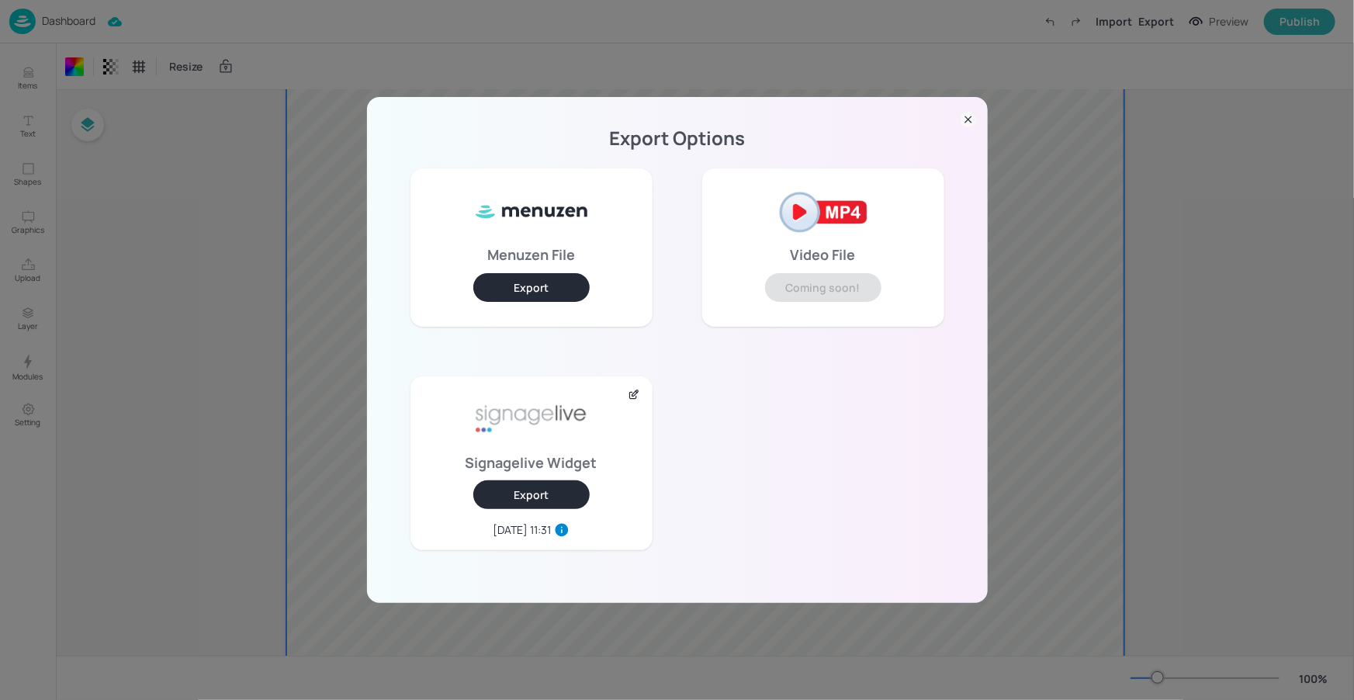
click at [525, 505] on button "Export" at bounding box center [531, 494] width 116 height 29
